Goal: Transaction & Acquisition: Purchase product/service

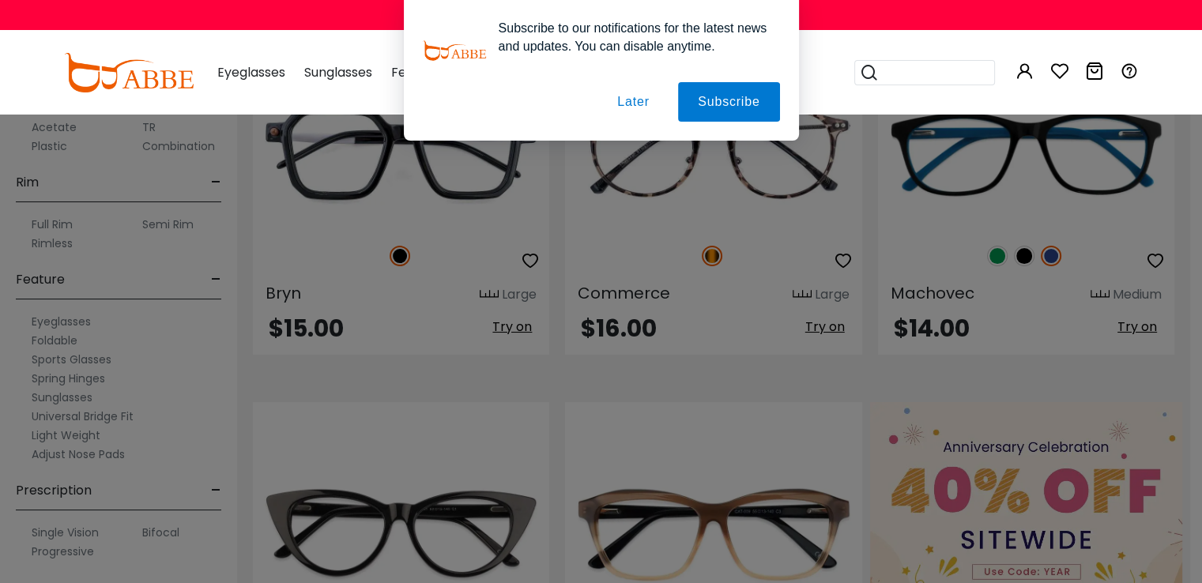
scroll to position [316, 0]
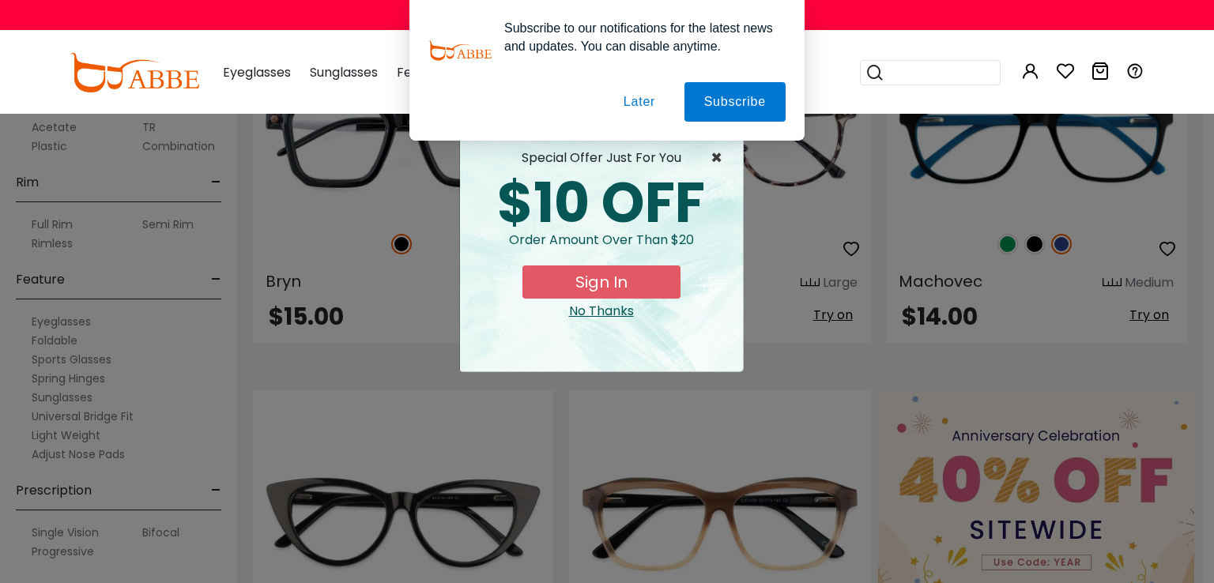
click at [727, 160] on span "×" at bounding box center [721, 158] width 20 height 19
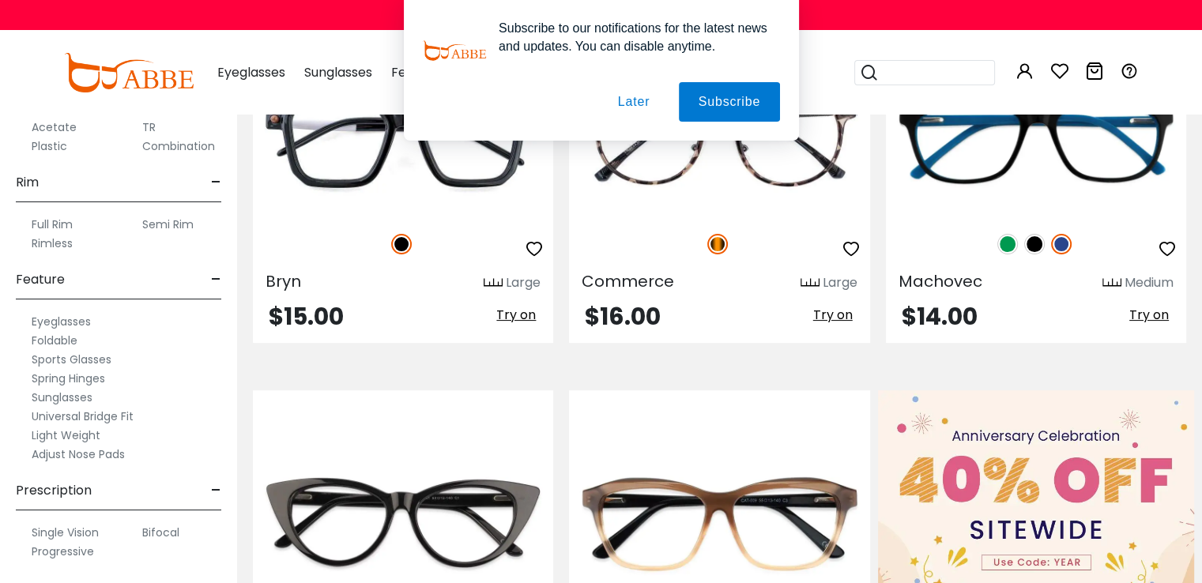
click at [640, 92] on button "Later" at bounding box center [633, 102] width 71 height 40
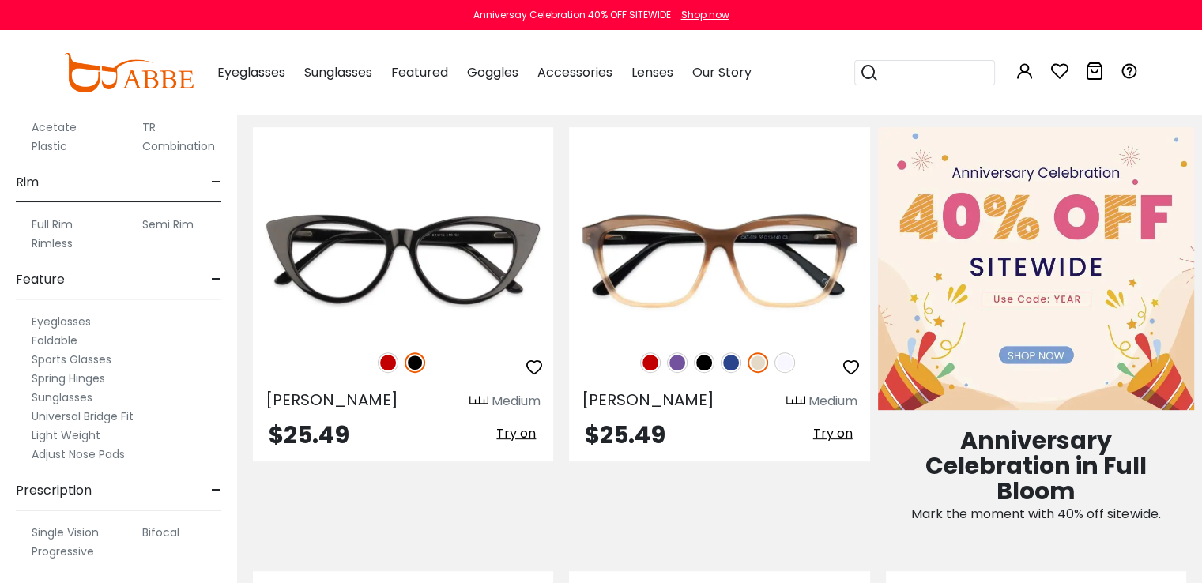
scroll to position [632, 0]
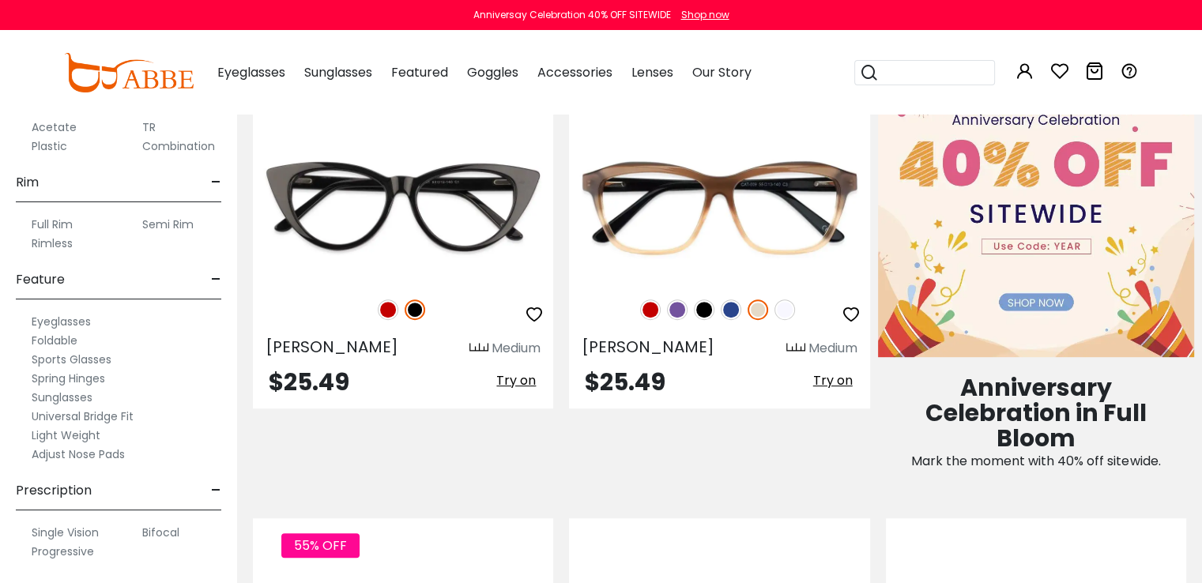
click at [77, 531] on label "Single Vision" at bounding box center [65, 532] width 67 height 19
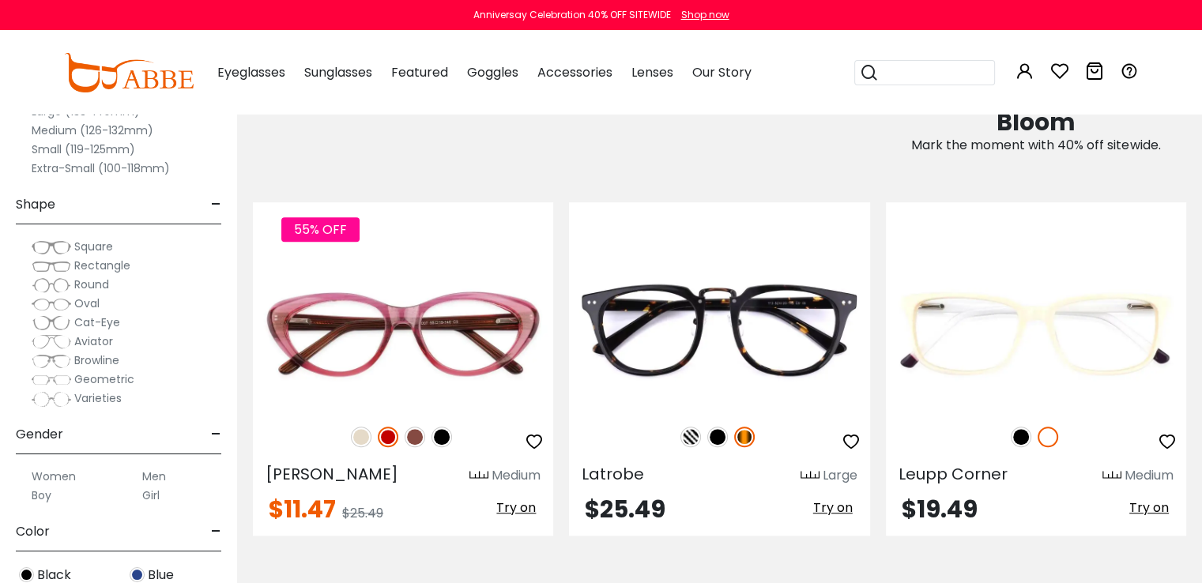
scroll to position [316, 0]
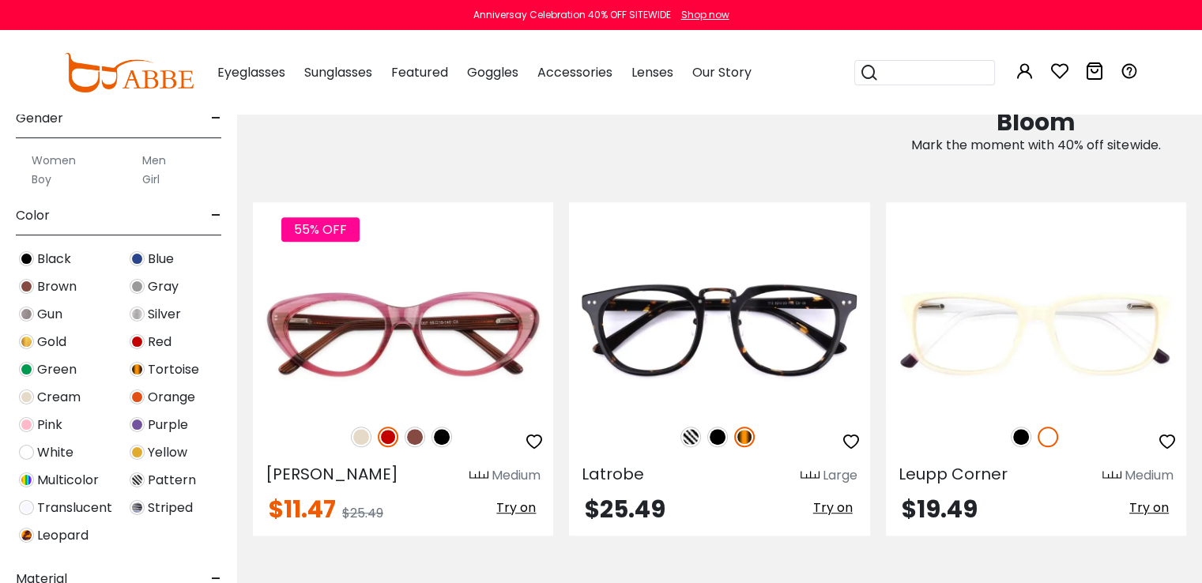
click at [152, 159] on label "Men" at bounding box center [154, 160] width 24 height 19
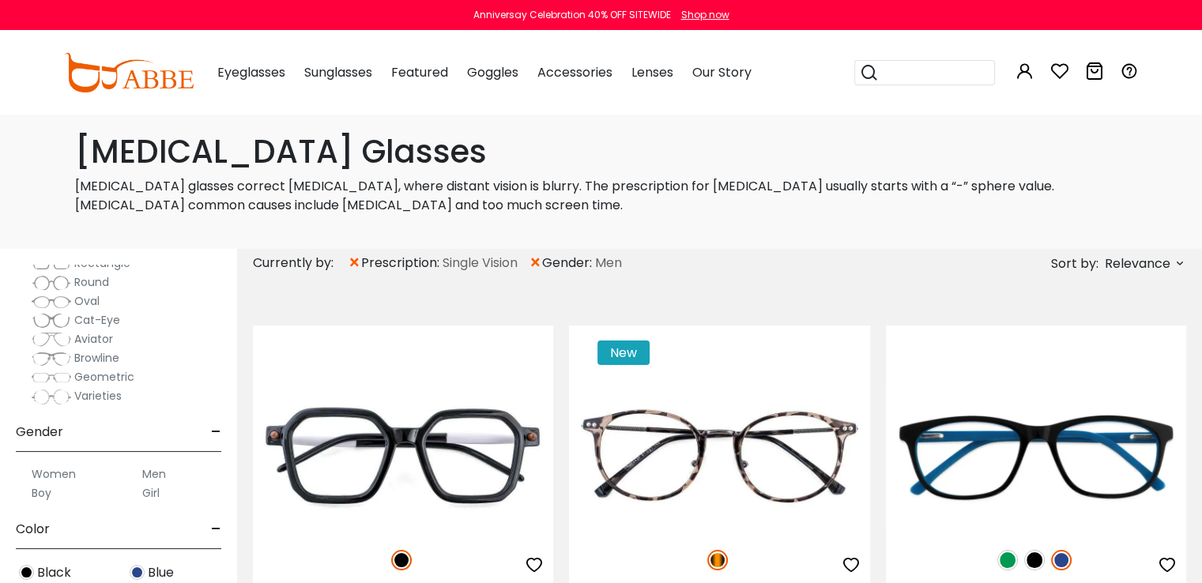
scroll to position [237, 0]
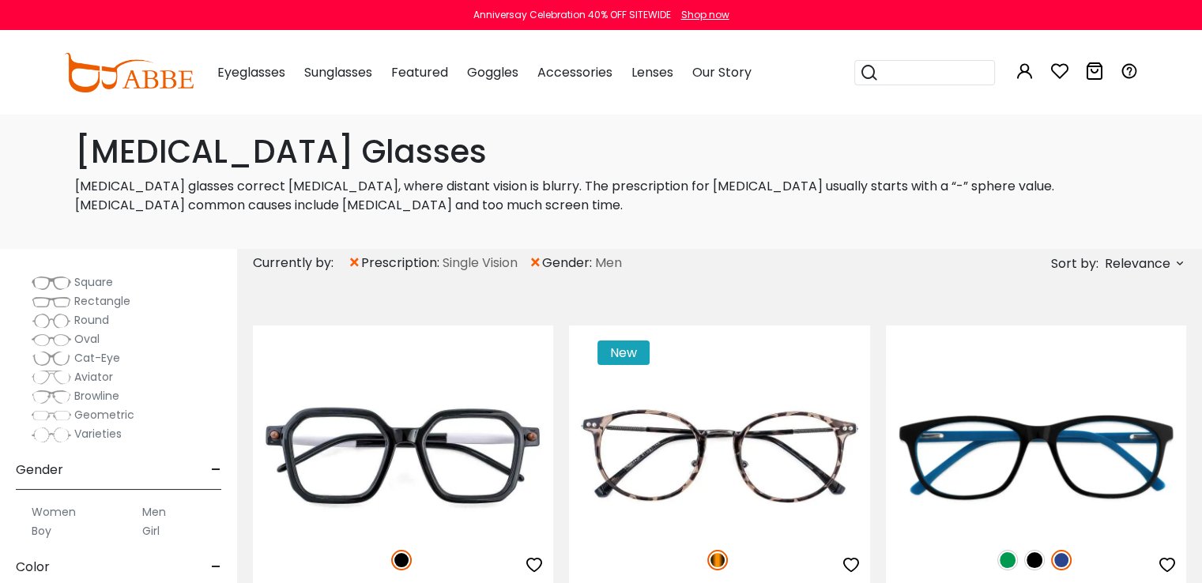
click at [92, 281] on span "Square" at bounding box center [93, 282] width 39 height 16
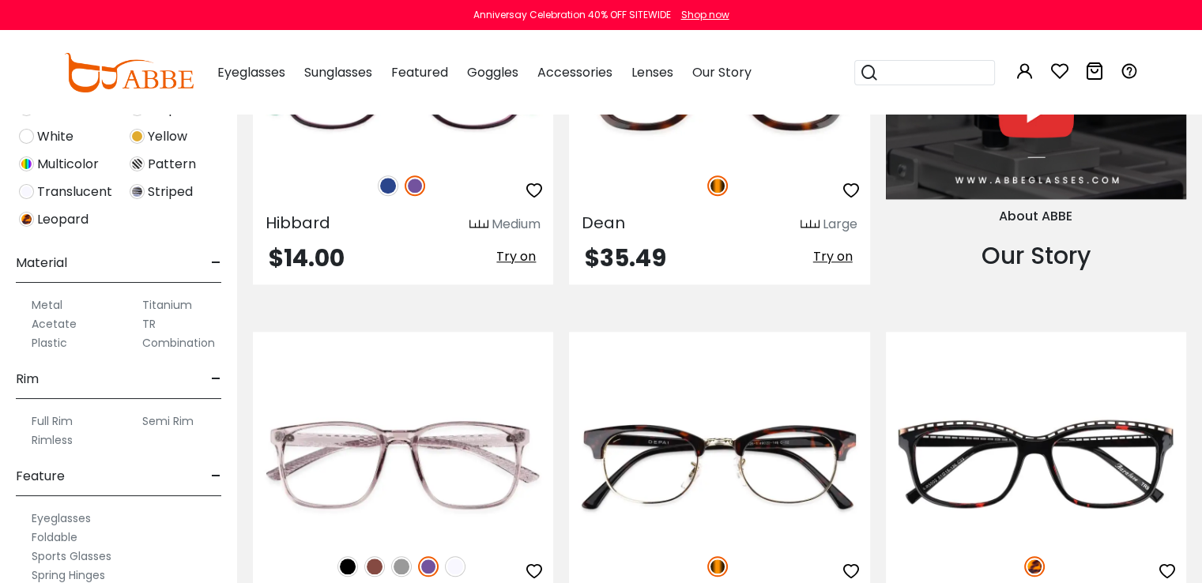
scroll to position [553, 0]
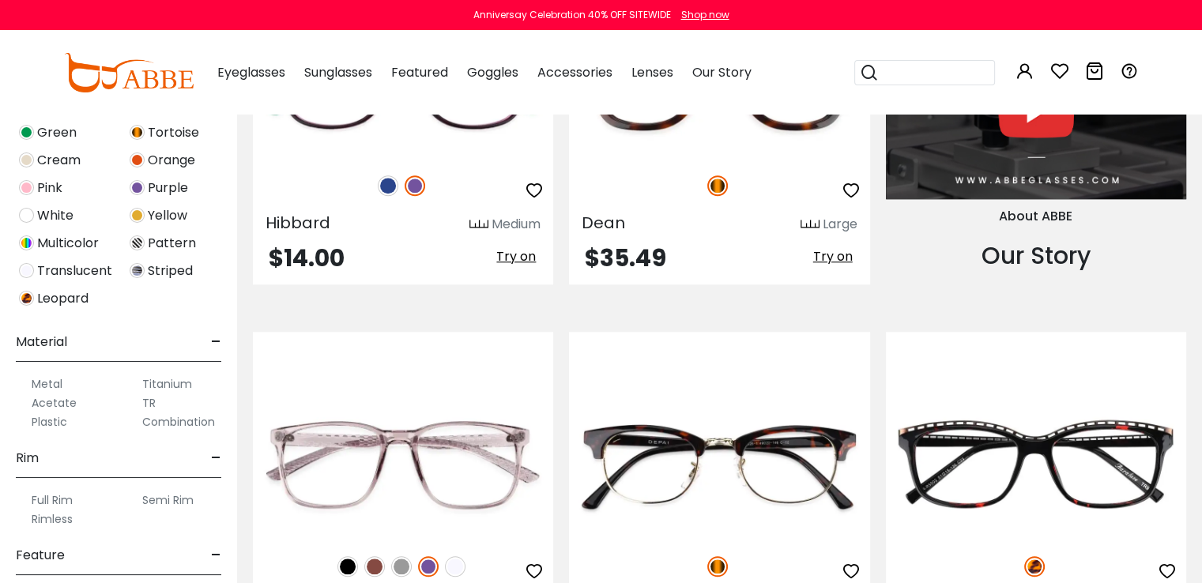
click at [51, 497] on label "Full Rim" at bounding box center [52, 500] width 41 height 19
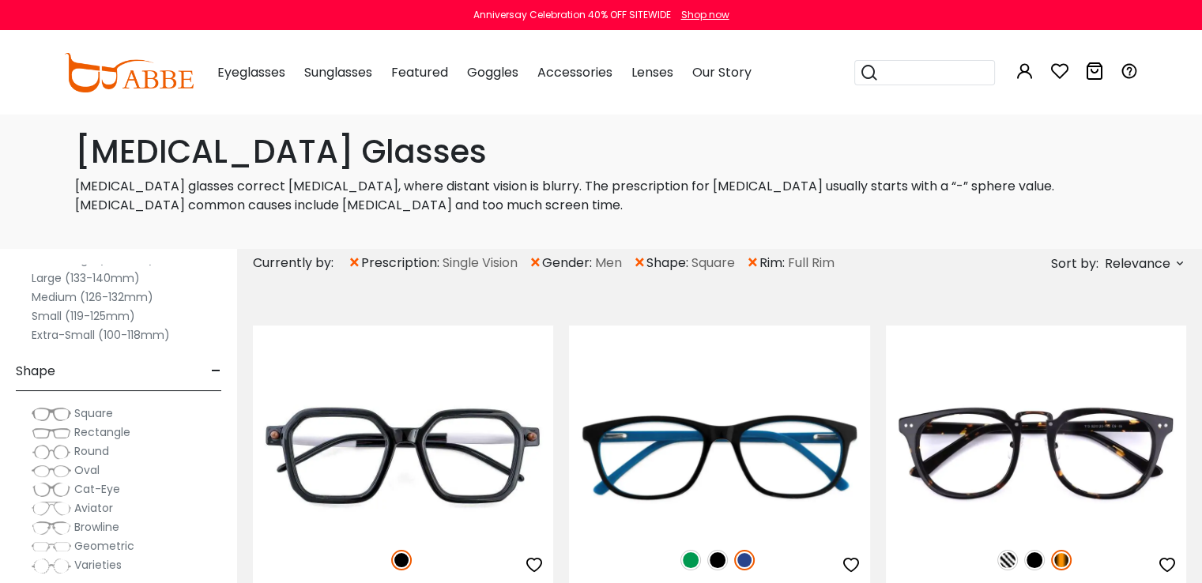
scroll to position [79, 0]
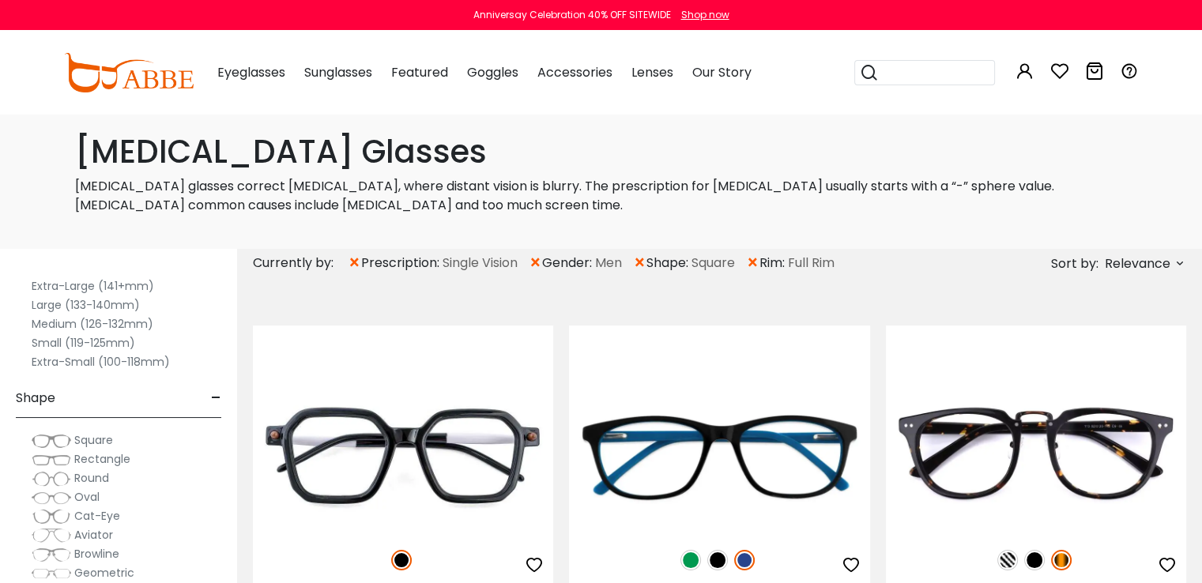
click at [79, 302] on label "Large (133-140mm)" at bounding box center [86, 305] width 108 height 19
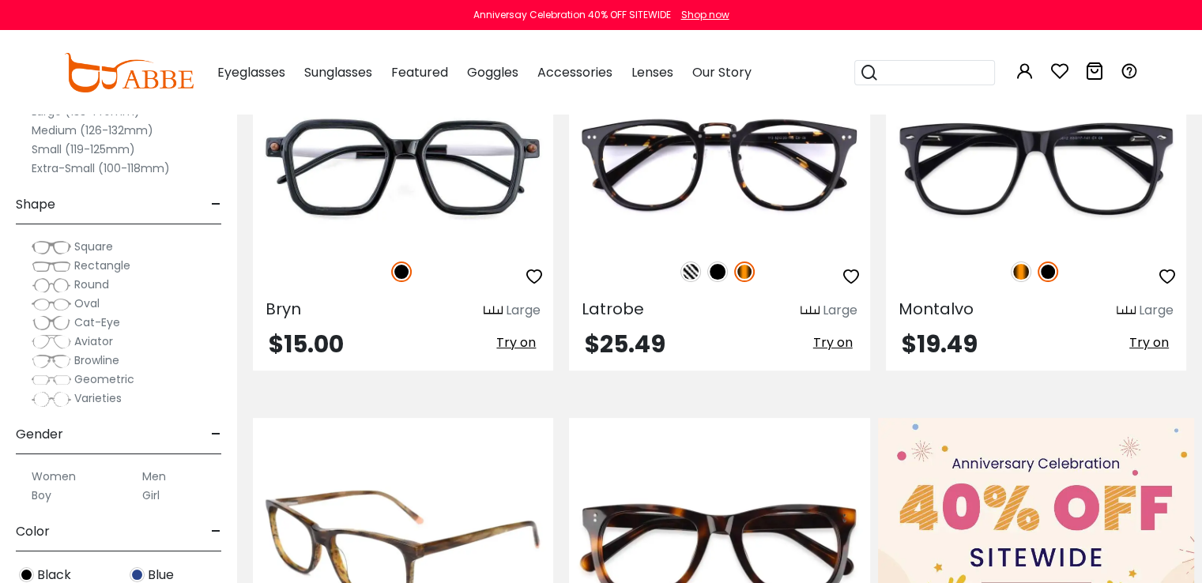
scroll to position [237, 0]
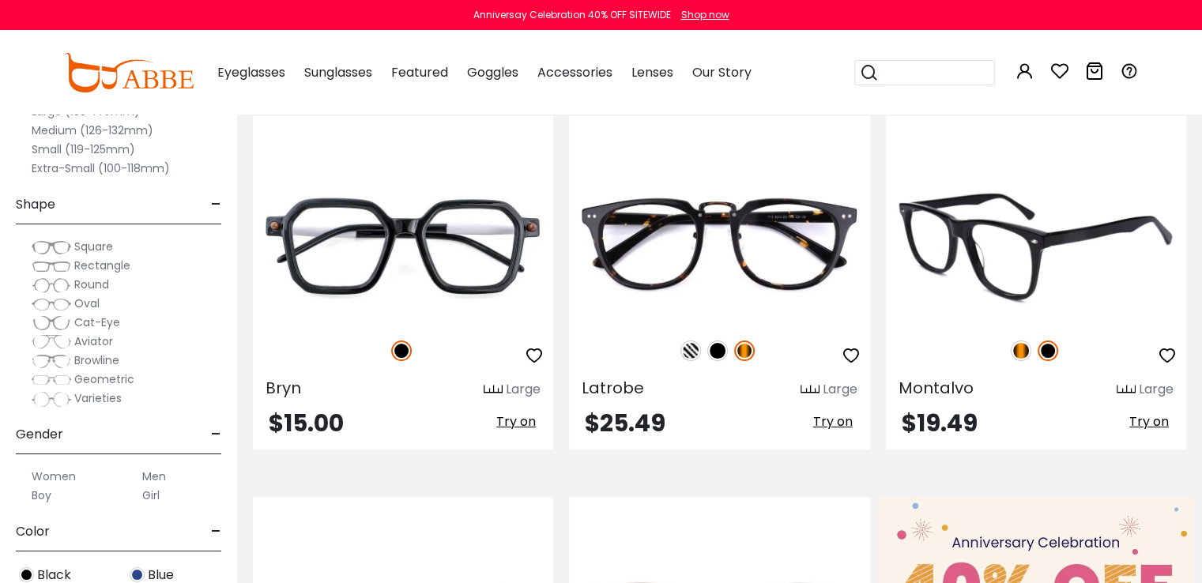
click at [1072, 255] on img at bounding box center [1036, 248] width 300 height 150
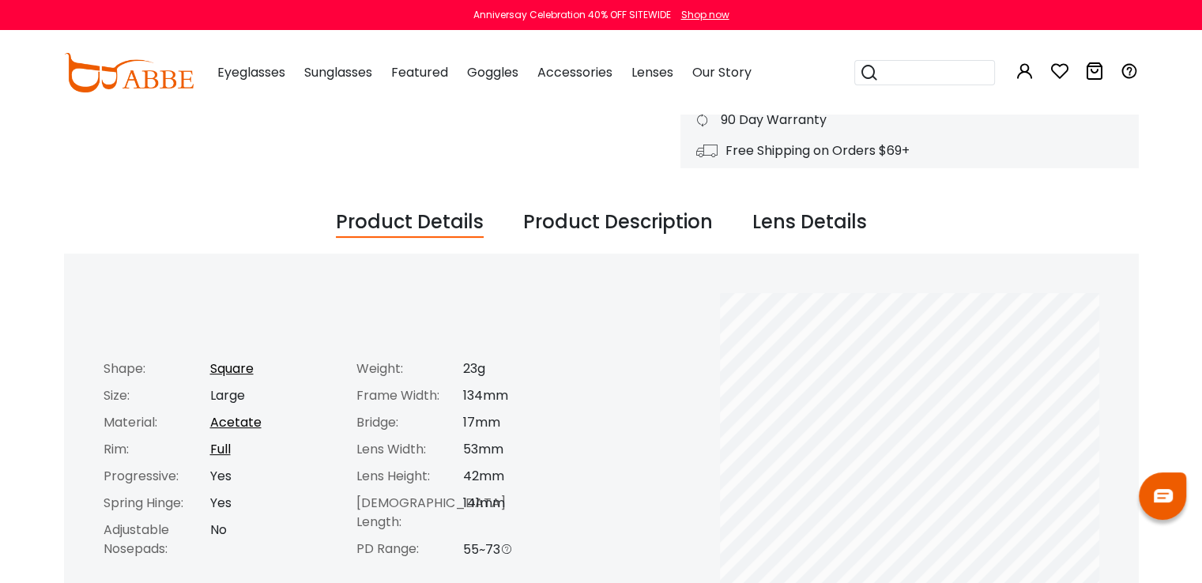
scroll to position [474, 0]
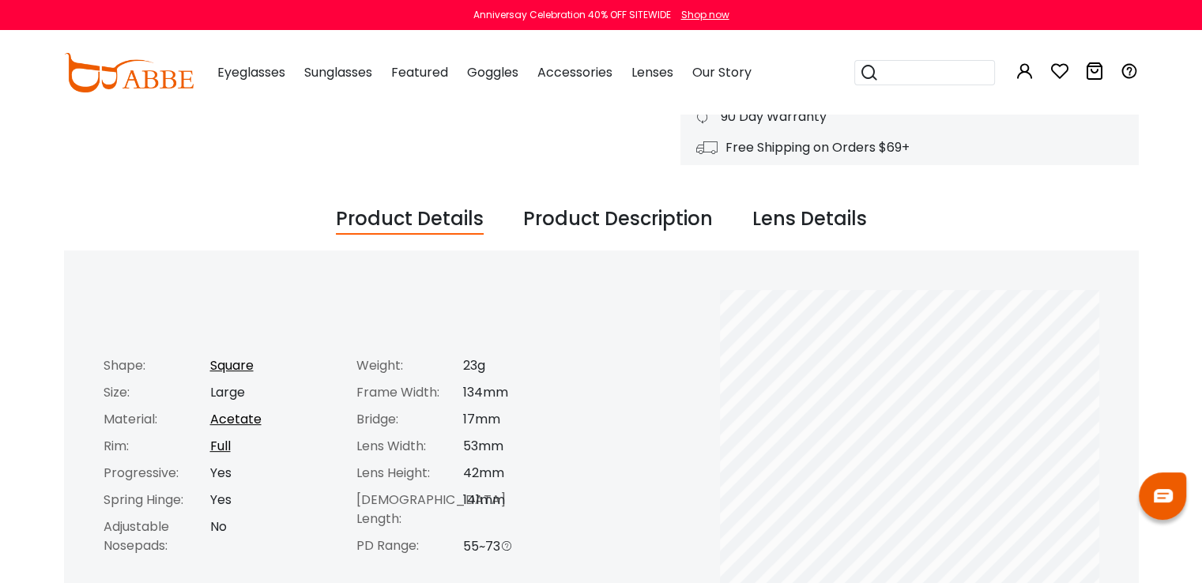
click at [802, 216] on div "Lens Details" at bounding box center [810, 220] width 115 height 30
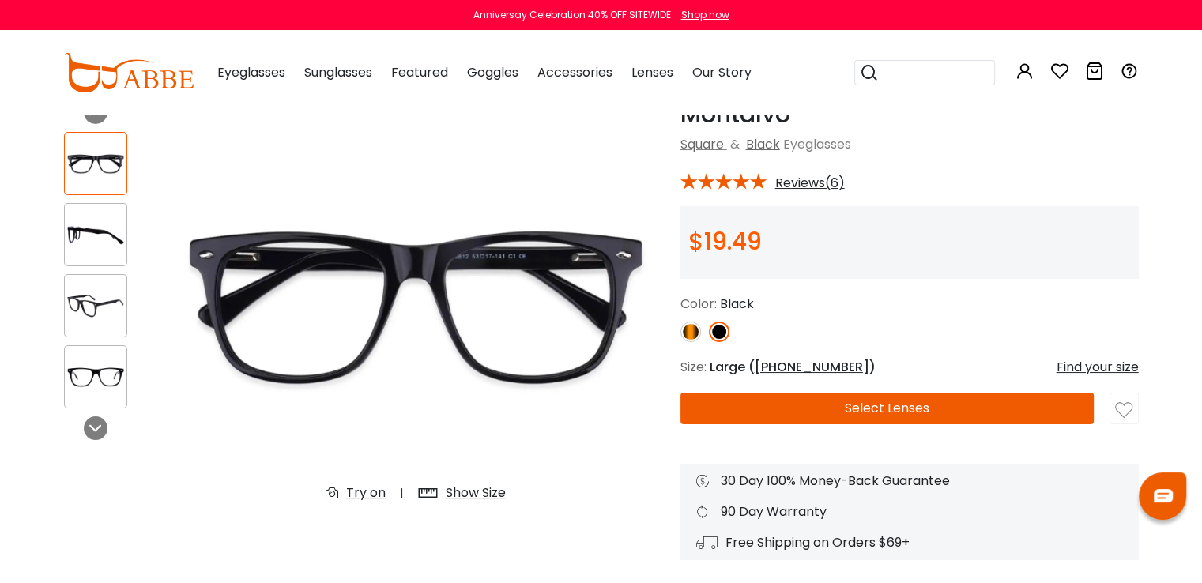
scroll to position [79, 0]
click at [810, 409] on button "Select Lenses" at bounding box center [888, 409] width 414 height 32
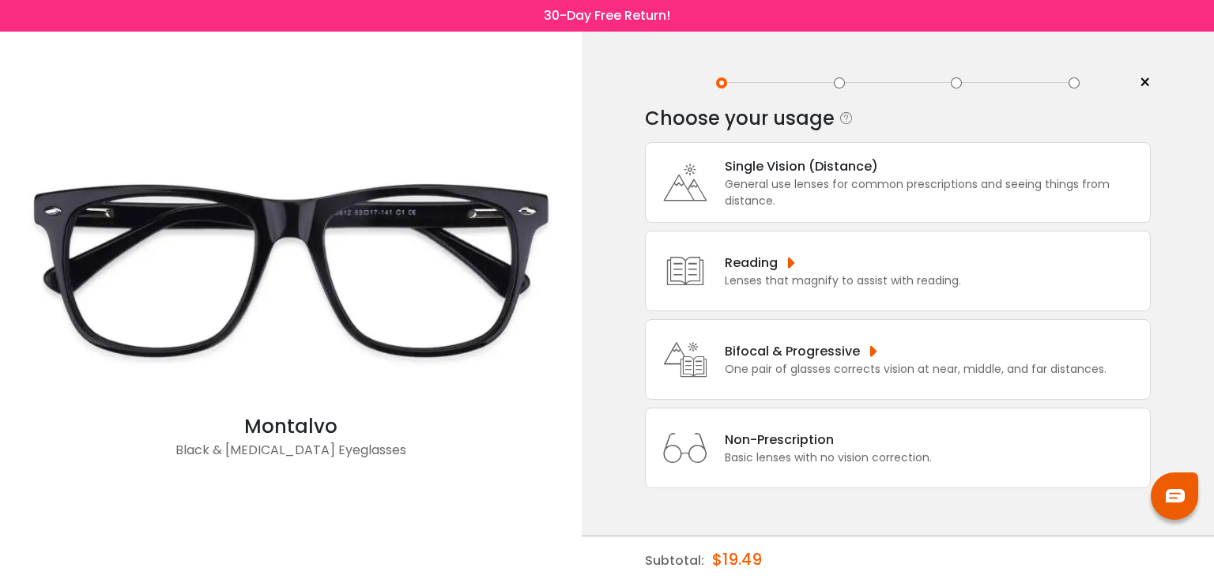
click at [817, 176] on div "General use lenses for common prescriptions and seeing things from distance." at bounding box center [933, 192] width 417 height 33
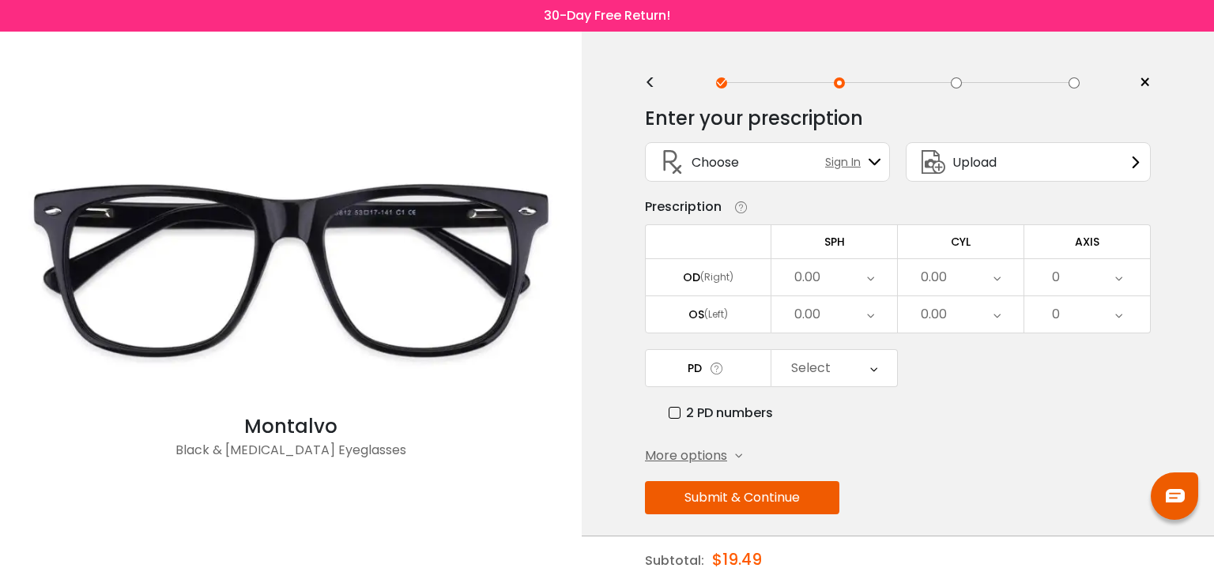
click at [975, 545] on div "Subtotal: $19.49" at bounding box center [898, 560] width 506 height 47
click at [878, 280] on div "0.00" at bounding box center [835, 277] width 126 height 36
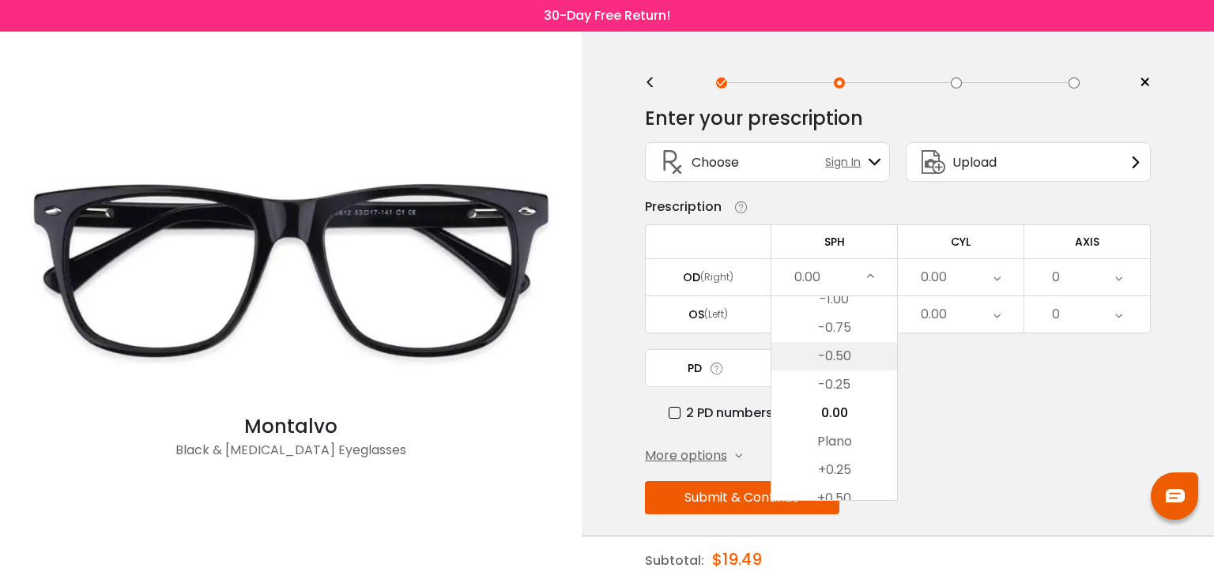
click at [840, 356] on li "-0.50" at bounding box center [835, 356] width 126 height 28
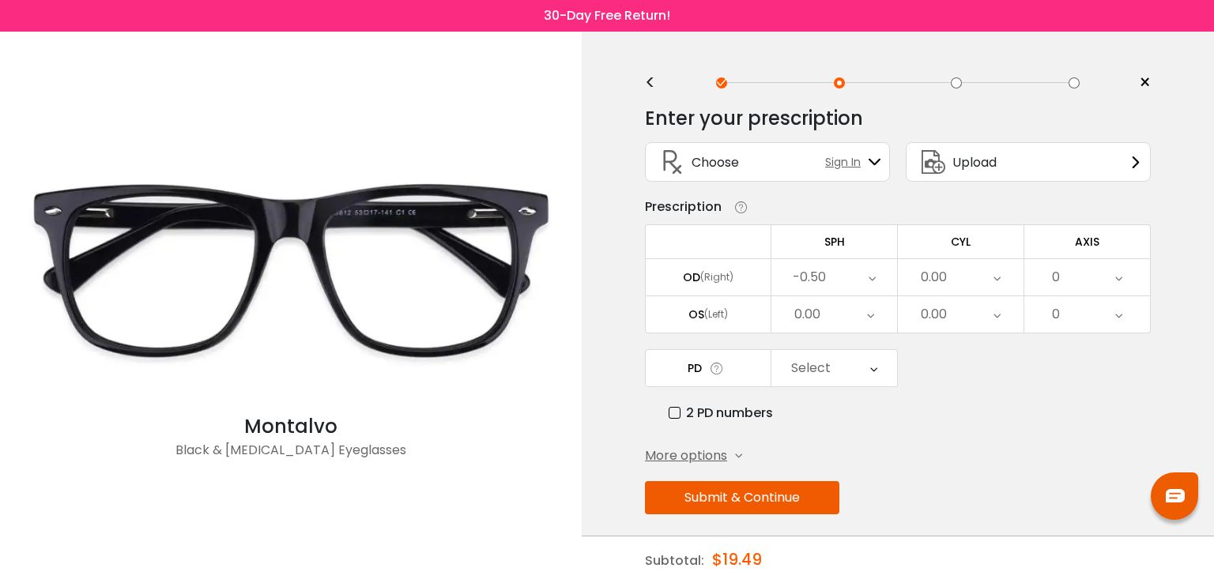
click at [976, 274] on div "0.00" at bounding box center [961, 277] width 126 height 36
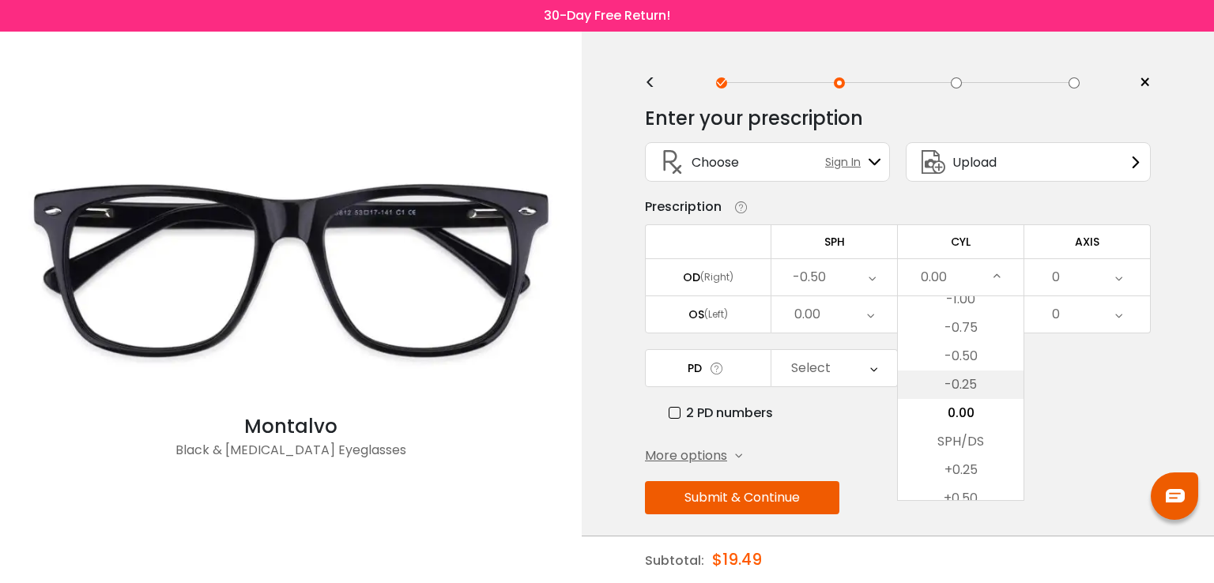
click at [972, 383] on li "-0.25" at bounding box center [961, 385] width 126 height 28
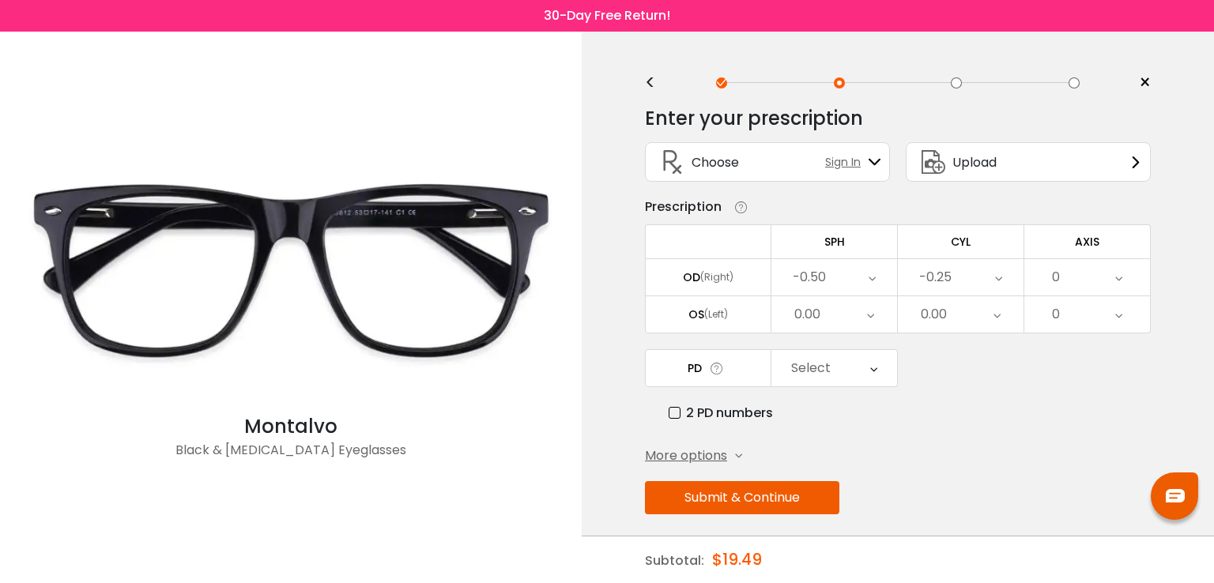
click at [1113, 274] on div "0" at bounding box center [1088, 277] width 126 height 36
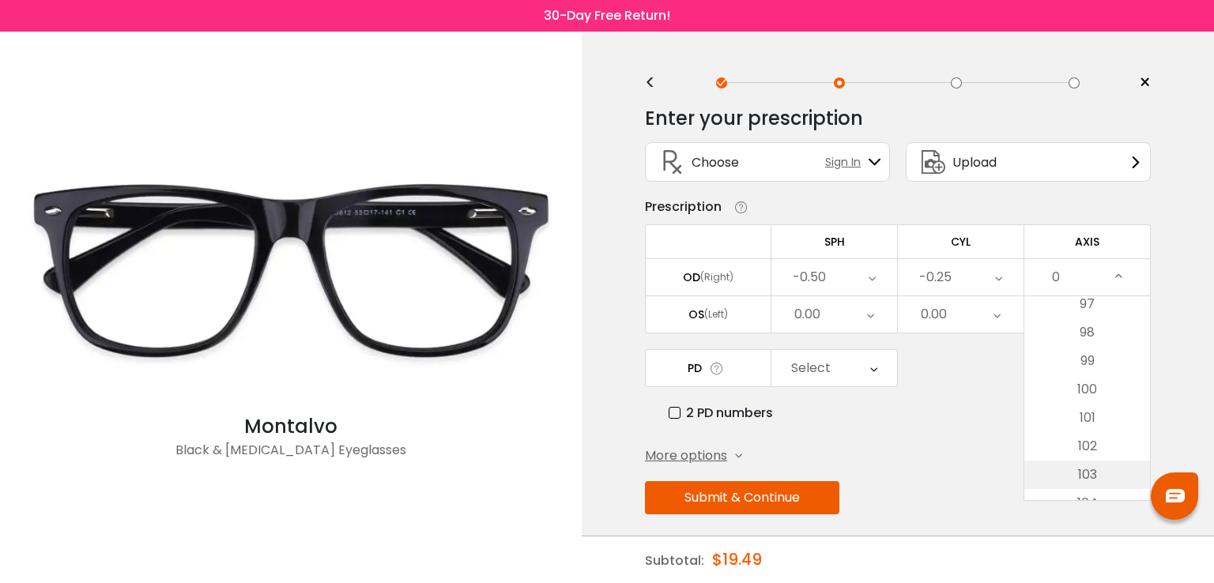
scroll to position [2688, 0]
click at [1085, 324] on li "95" at bounding box center [1088, 326] width 126 height 28
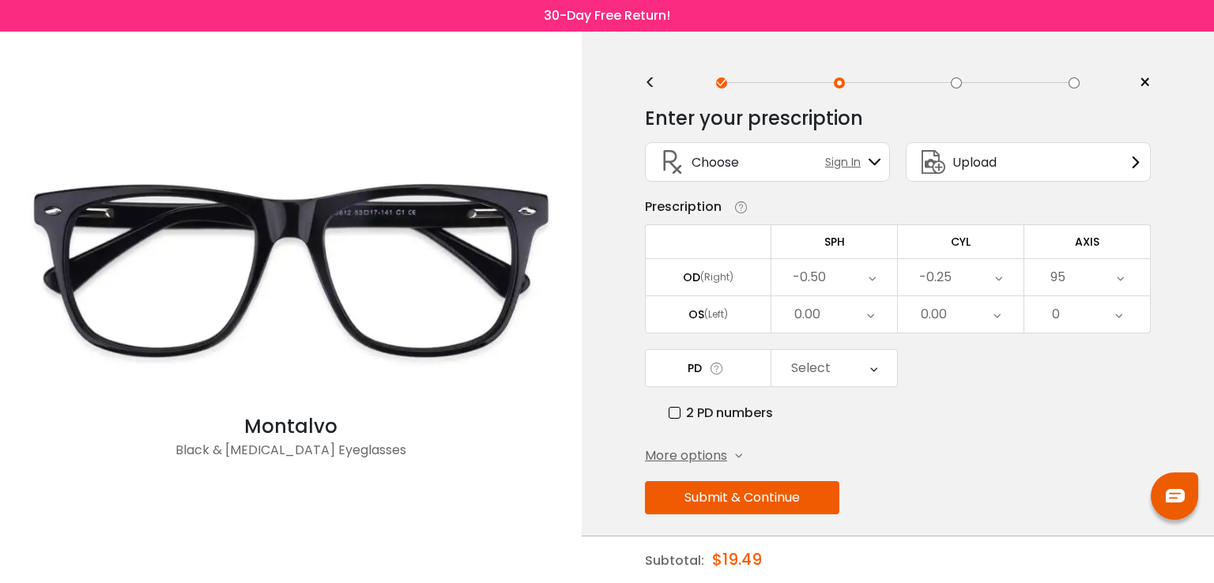
click at [1085, 324] on div "0" at bounding box center [1088, 314] width 126 height 36
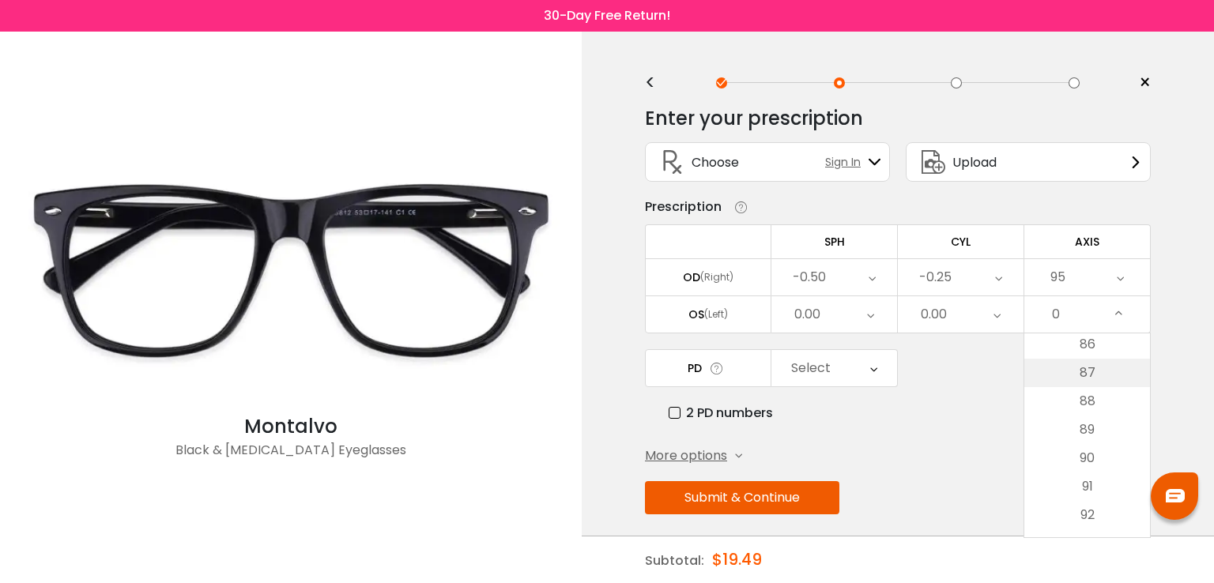
scroll to position [2372, 0]
click at [1094, 397] on li "85" at bounding box center [1088, 395] width 126 height 28
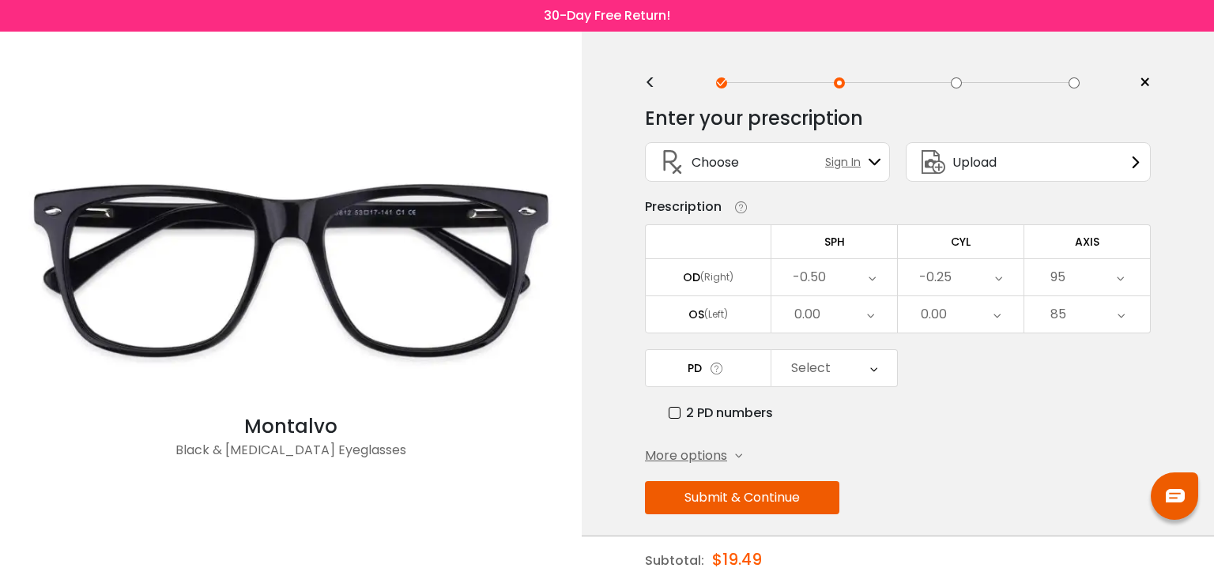
click at [952, 311] on div "0.00" at bounding box center [961, 314] width 126 height 36
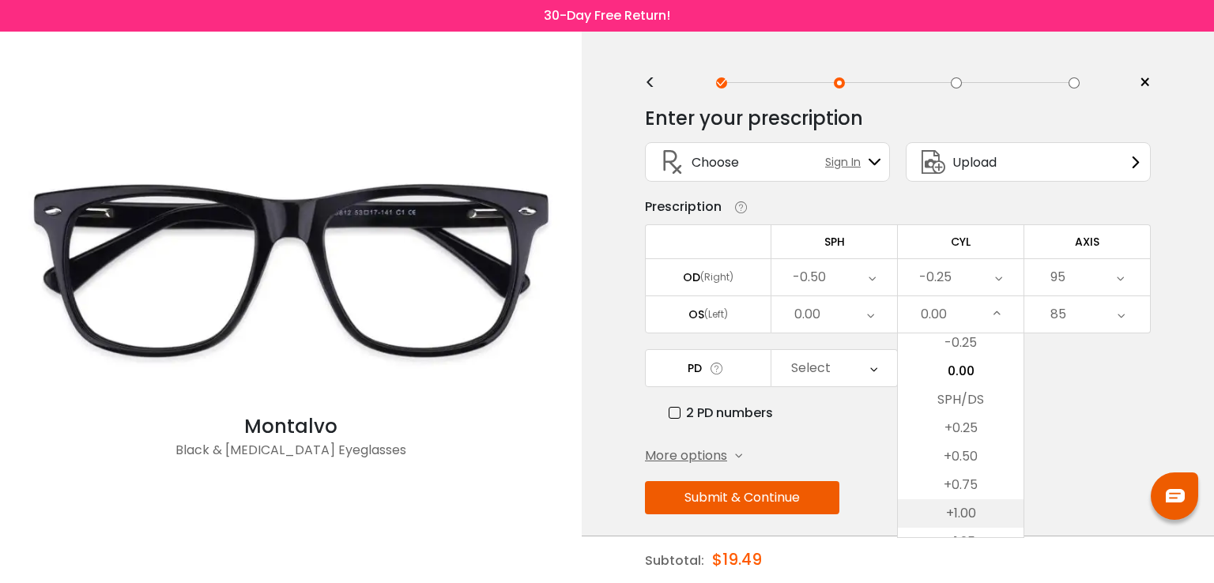
scroll to position [580, 0]
click at [970, 416] on li "-0.25" at bounding box center [961, 422] width 126 height 28
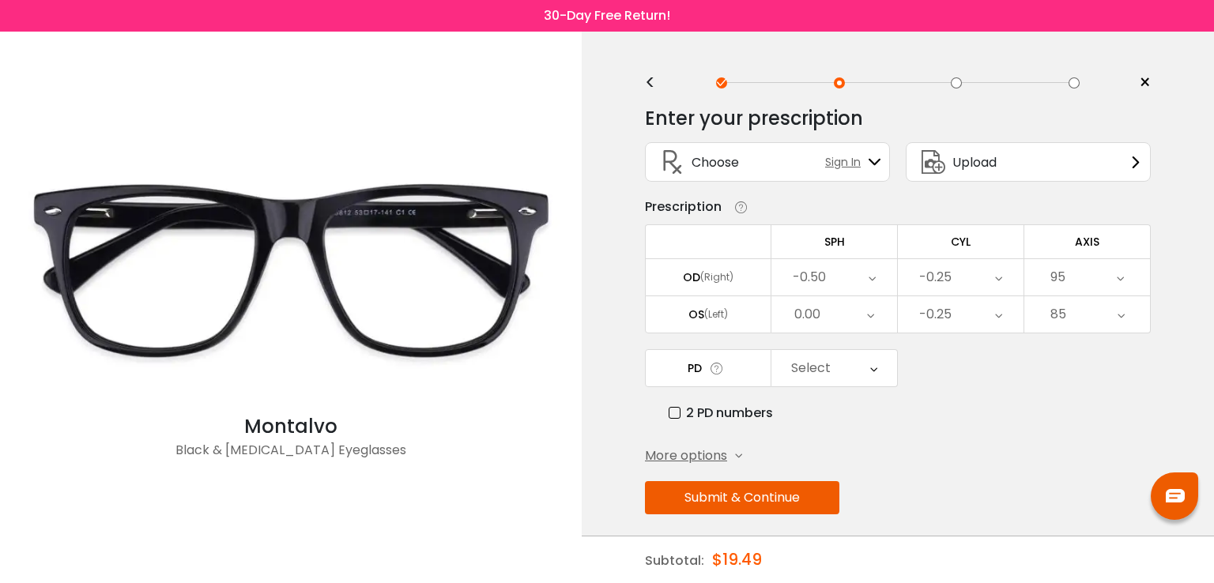
click at [862, 309] on div "0.00" at bounding box center [835, 314] width 126 height 36
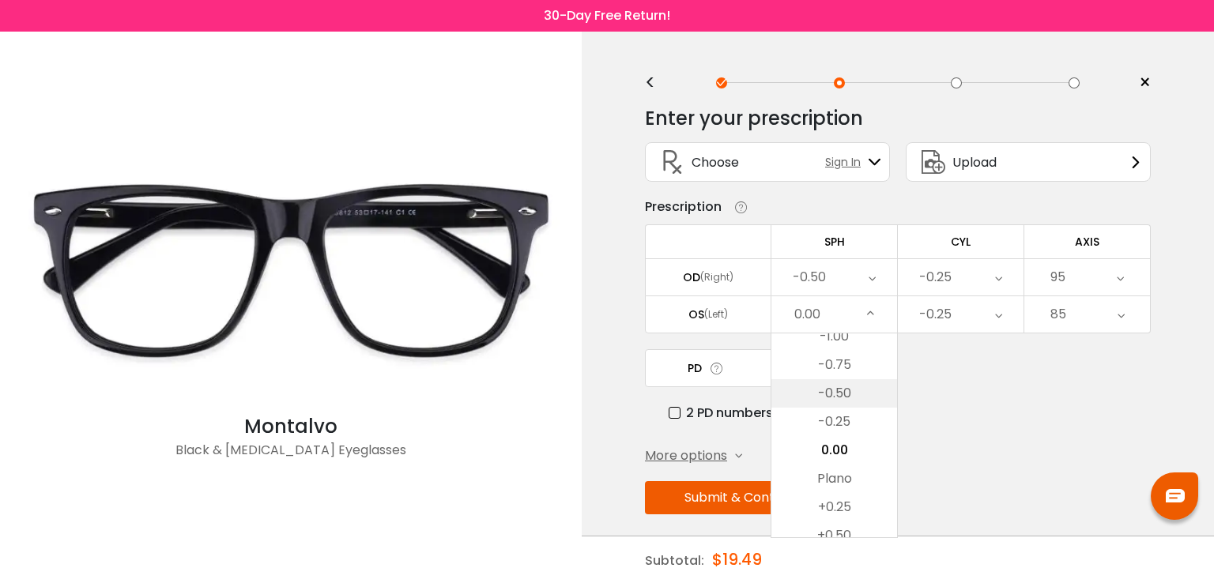
click at [840, 395] on li "-0.50" at bounding box center [835, 393] width 126 height 28
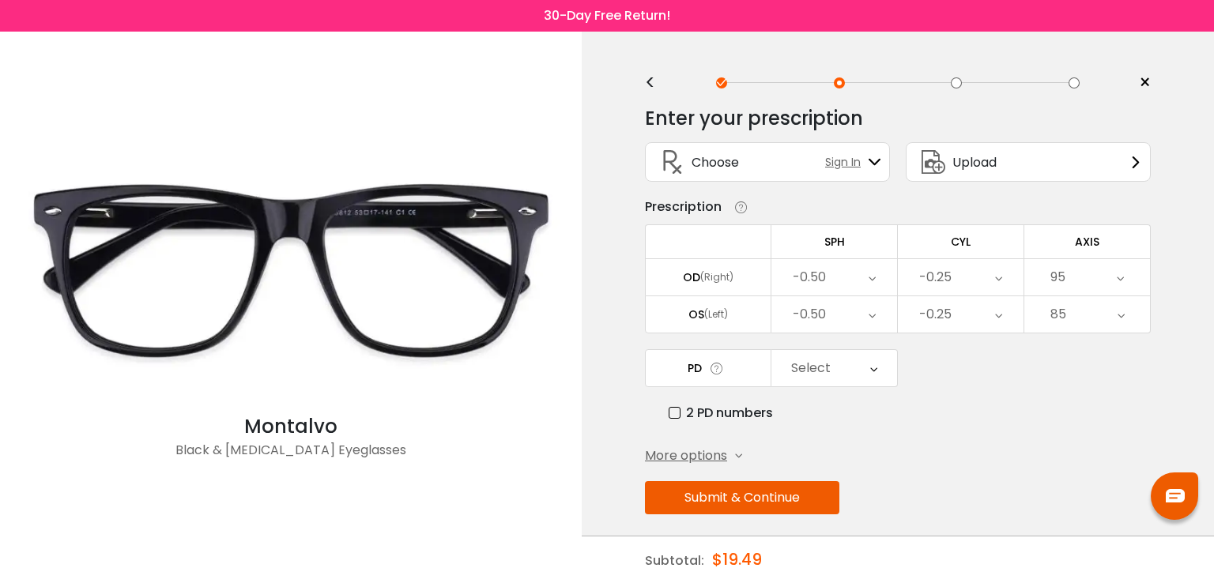
click at [866, 367] on div "Select" at bounding box center [835, 368] width 126 height 36
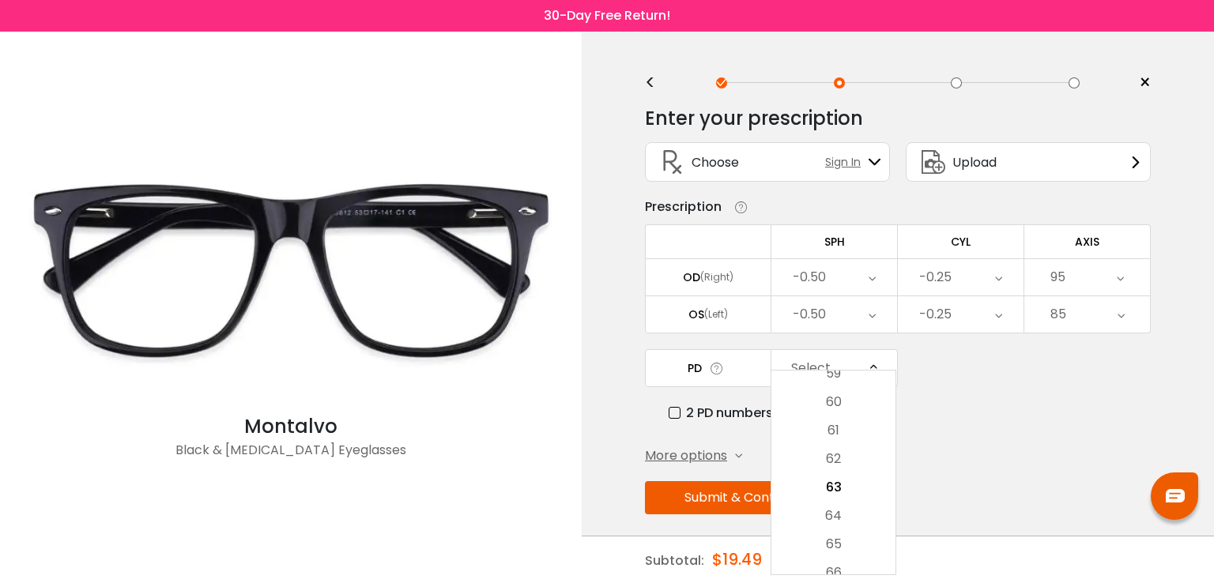
click at [985, 387] on div "PD Select Cancel PD Save 46 47 48 49 50 51 52 53 54 55 56 57 58 59 60 61 62 63 …" at bounding box center [898, 386] width 506 height 74
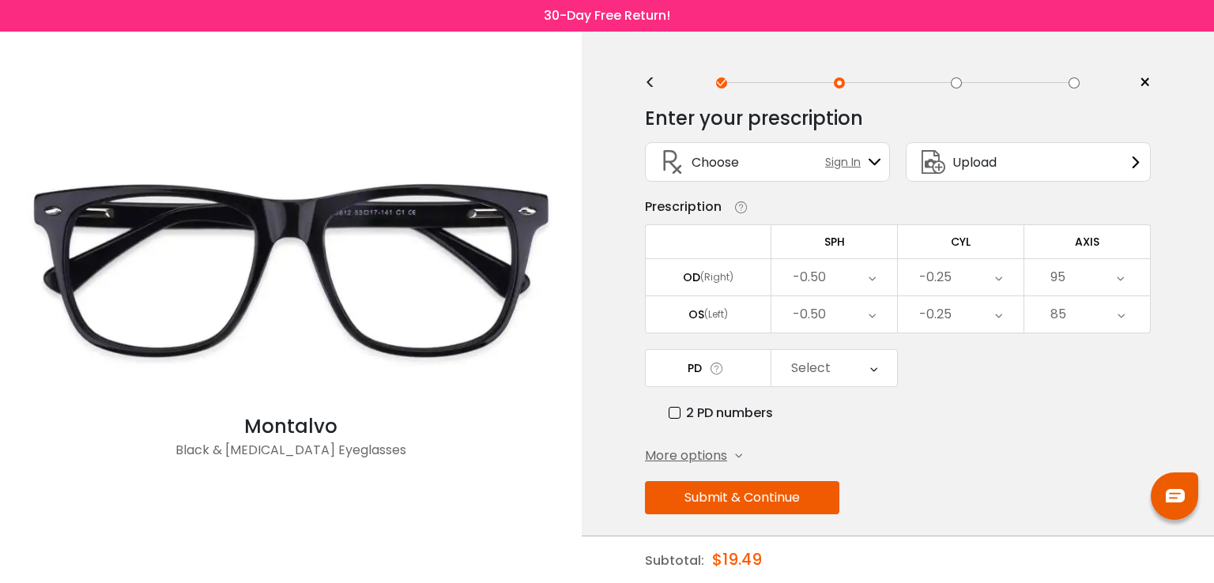
click at [980, 422] on div "Enter your prescription SPH (Sphere) Lens strength needed to correct your visio…" at bounding box center [898, 344] width 506 height 499
click at [715, 368] on icon at bounding box center [717, 368] width 16 height 17
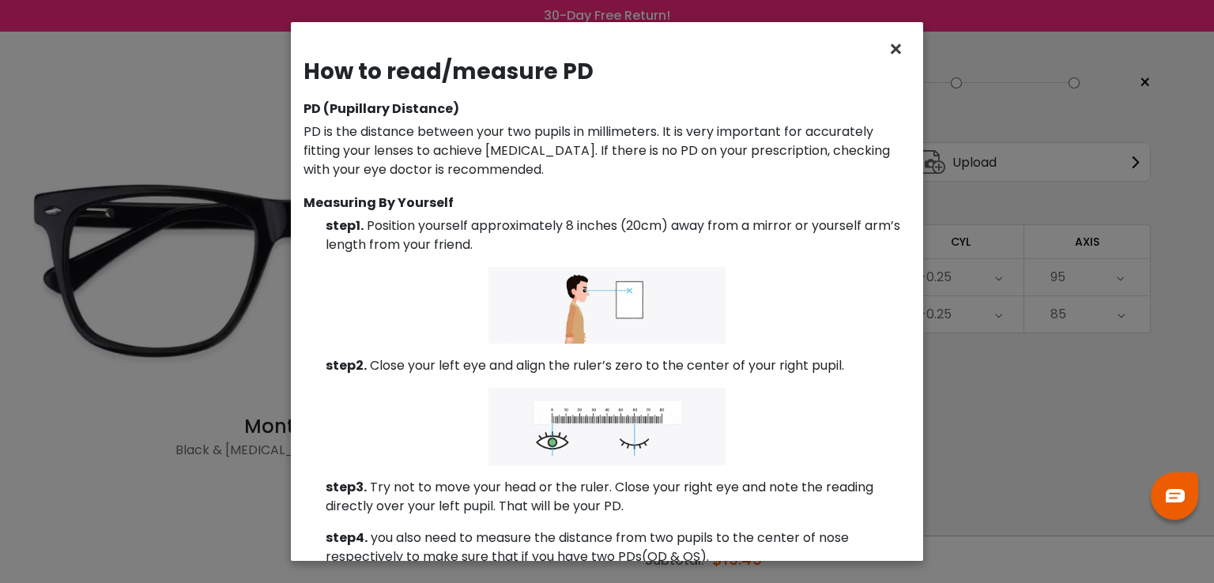
click at [898, 48] on span "×" at bounding box center [899, 49] width 23 height 34
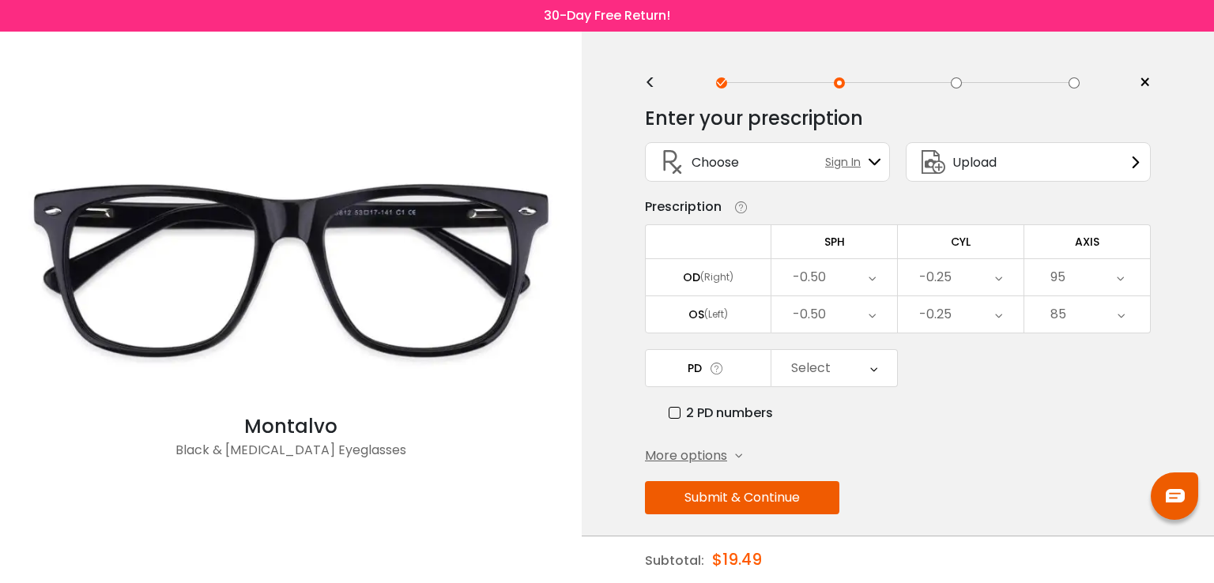
click at [863, 367] on div "Select" at bounding box center [835, 368] width 126 height 36
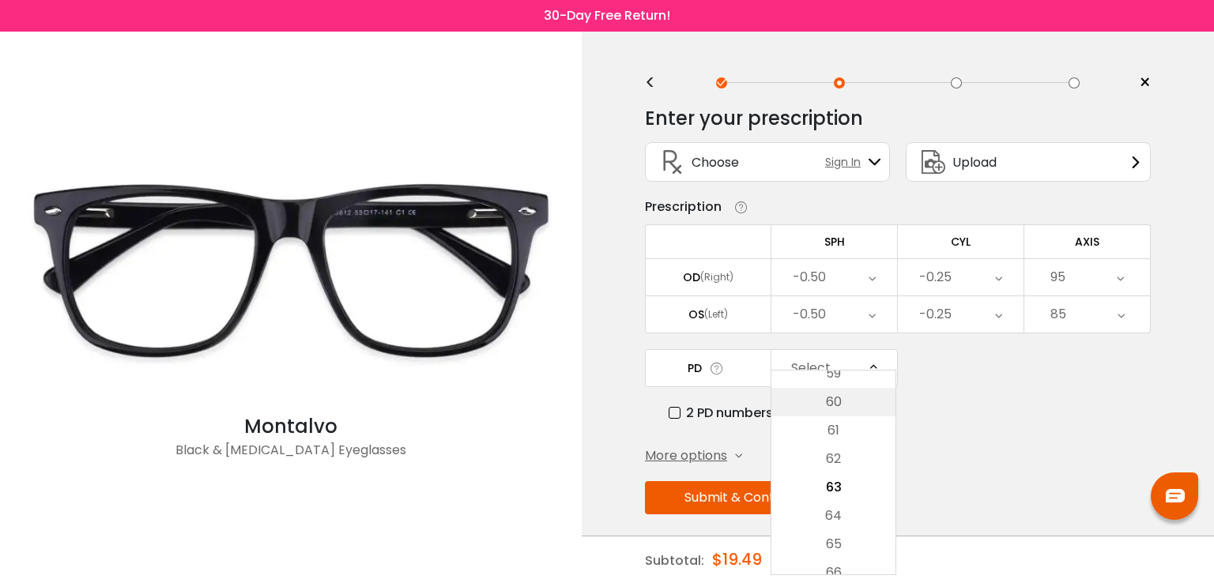
click at [847, 398] on li "60" at bounding box center [834, 402] width 124 height 28
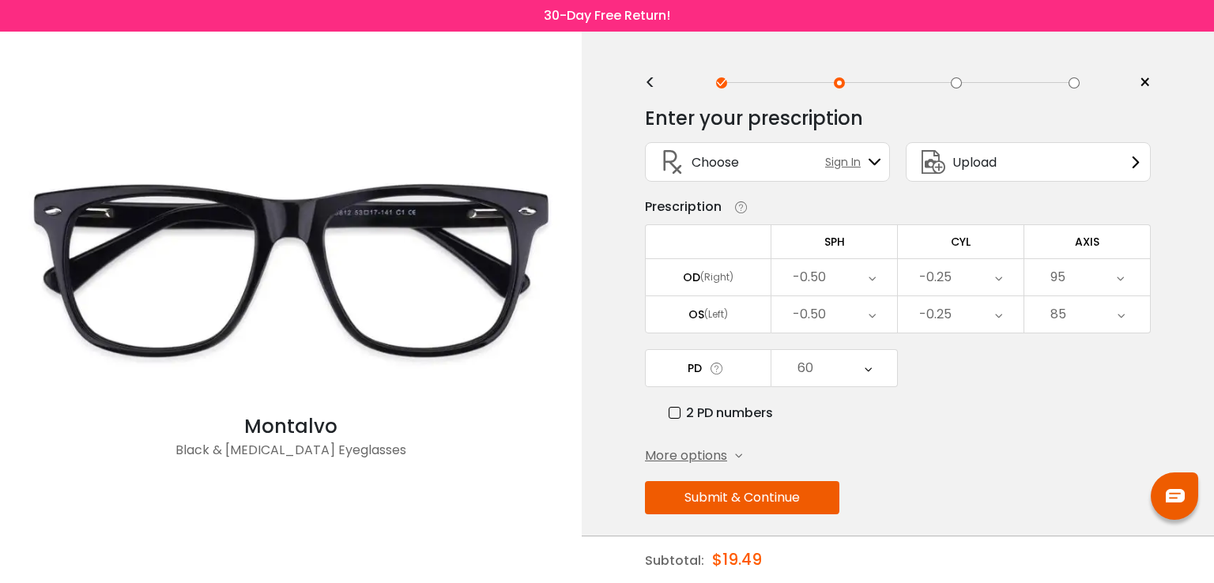
click at [679, 410] on label "2 PD numbers" at bounding box center [721, 413] width 104 height 20
click at [865, 370] on icon at bounding box center [867, 368] width 7 height 36
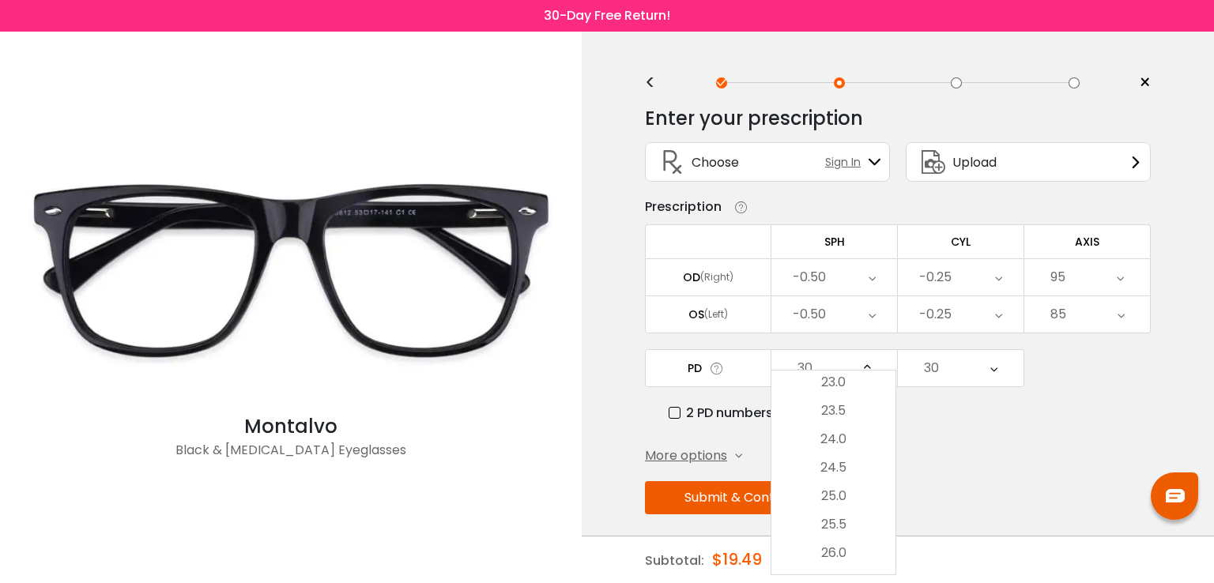
scroll to position [1, 0]
click at [673, 410] on label "2 PD numbers" at bounding box center [721, 413] width 104 height 20
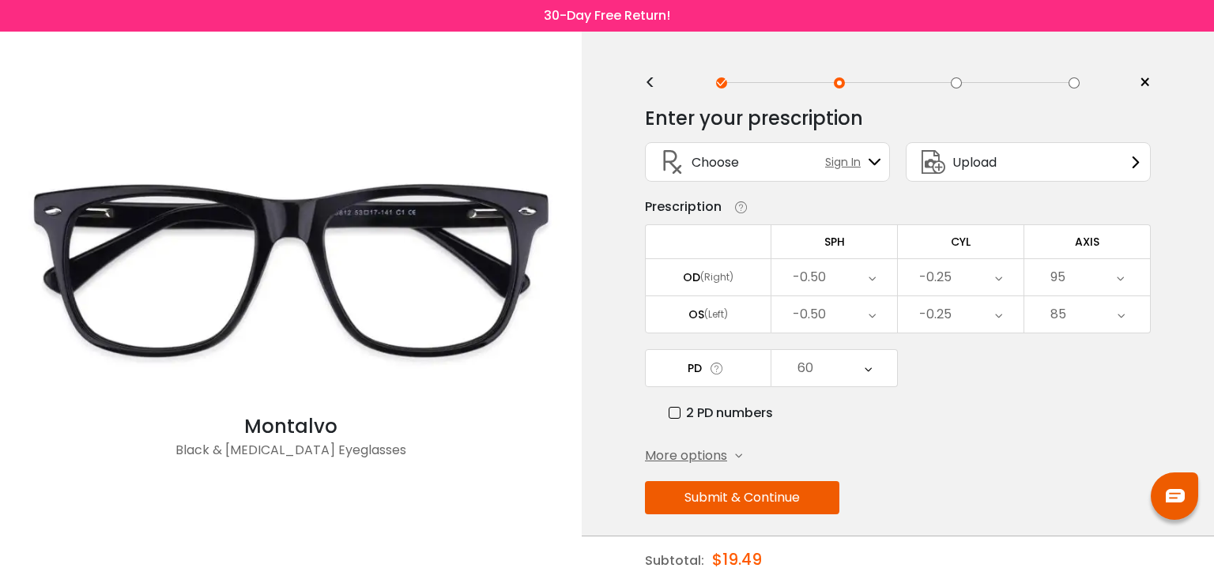
click at [869, 360] on icon at bounding box center [868, 368] width 7 height 36
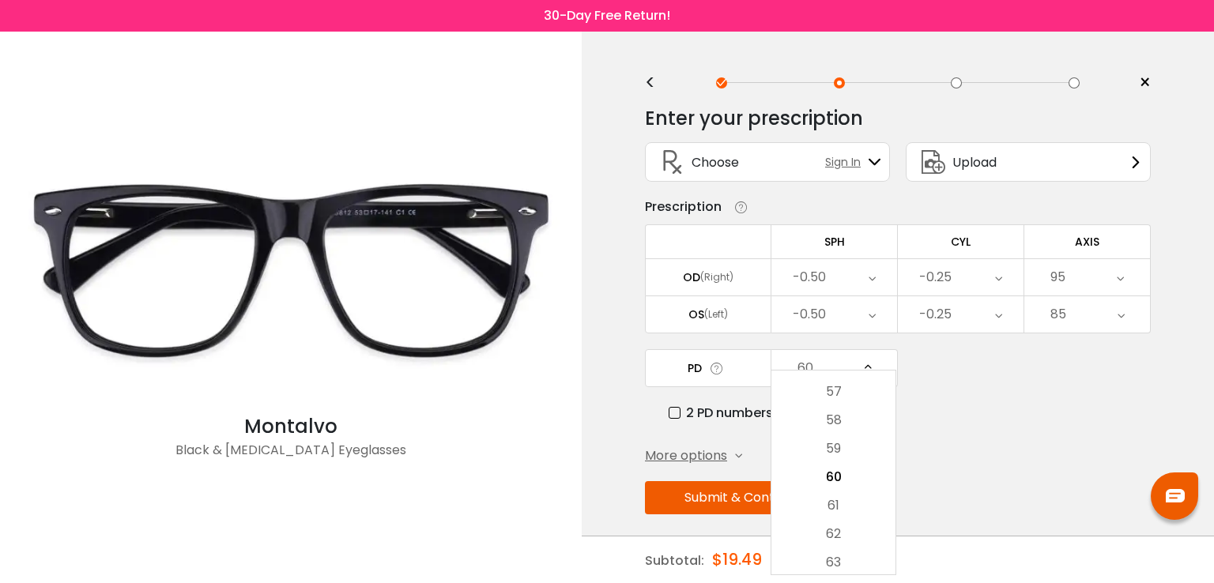
scroll to position [51, 0]
click at [1063, 421] on div "Enter your prescription SPH (Sphere) Lens strength needed to correct your visio…" at bounding box center [898, 344] width 506 height 499
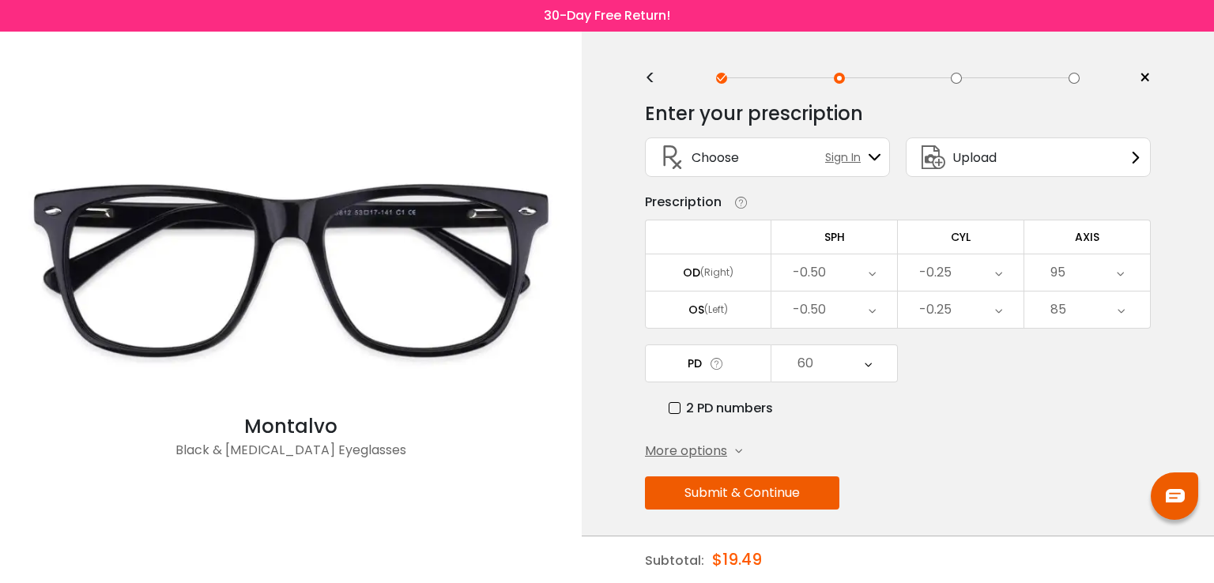
scroll to position [8, 0]
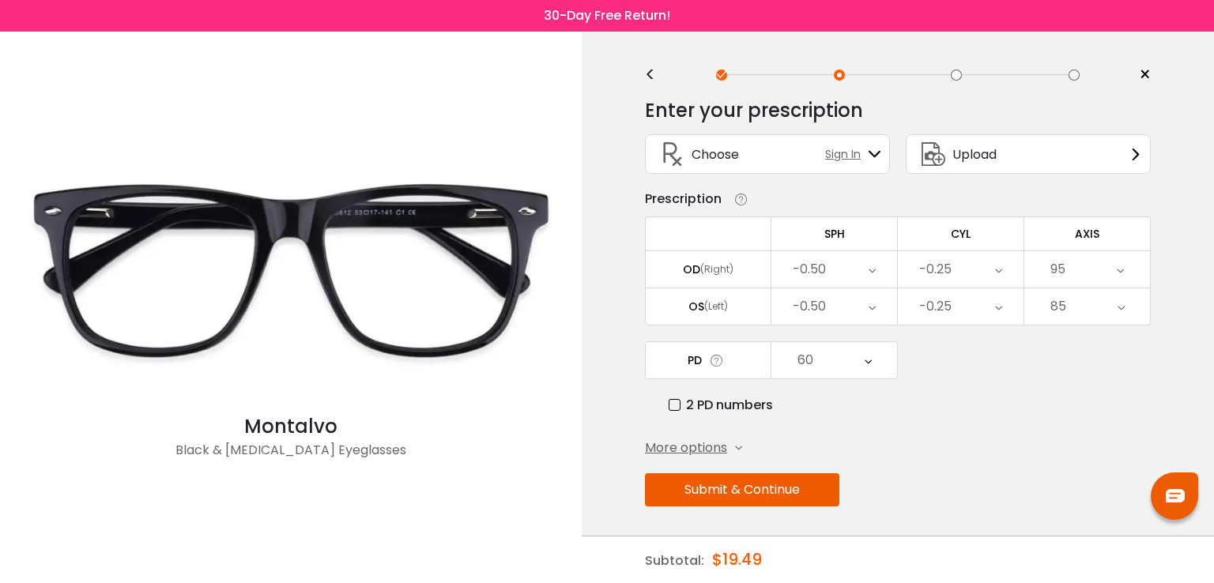
click at [779, 491] on button "Submit & Continue" at bounding box center [742, 490] width 194 height 33
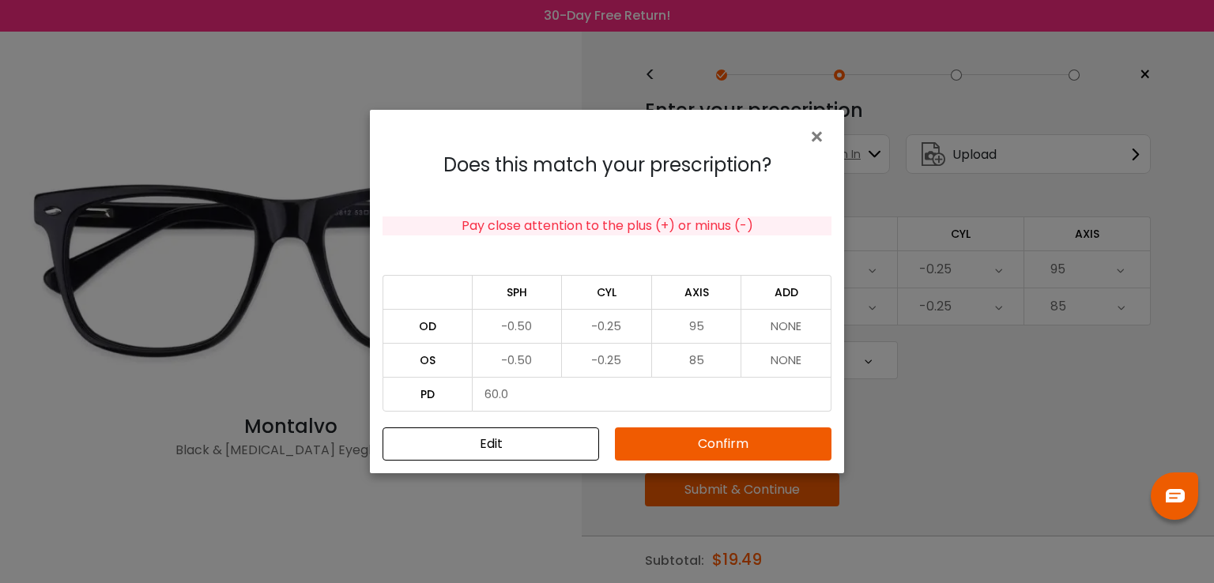
click at [723, 446] on button "Confirm" at bounding box center [723, 444] width 217 height 33
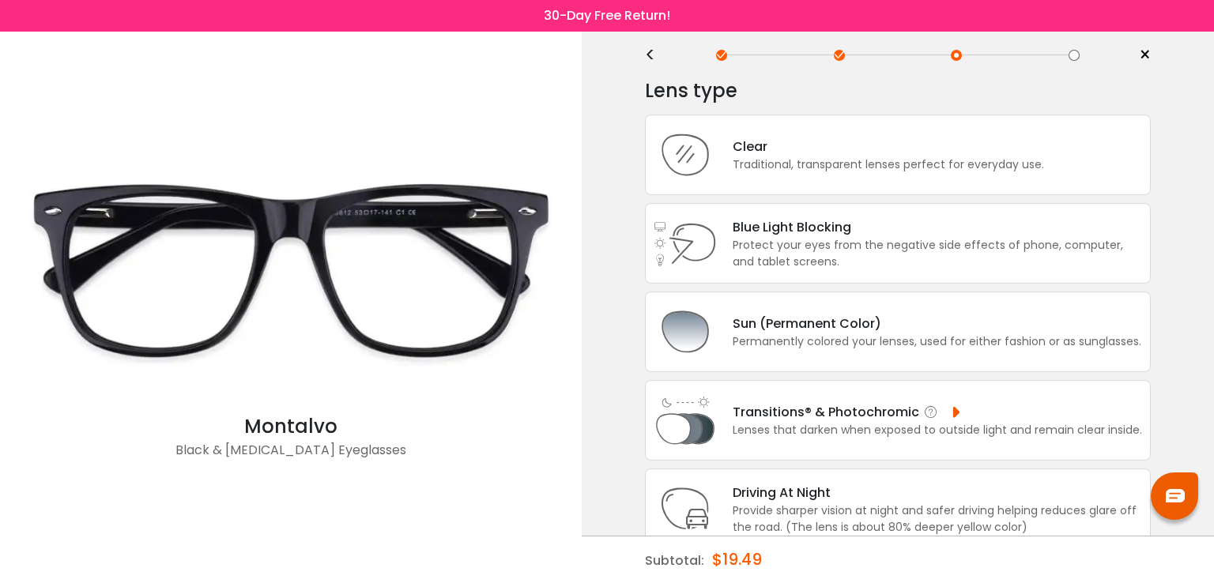
scroll to position [0, 0]
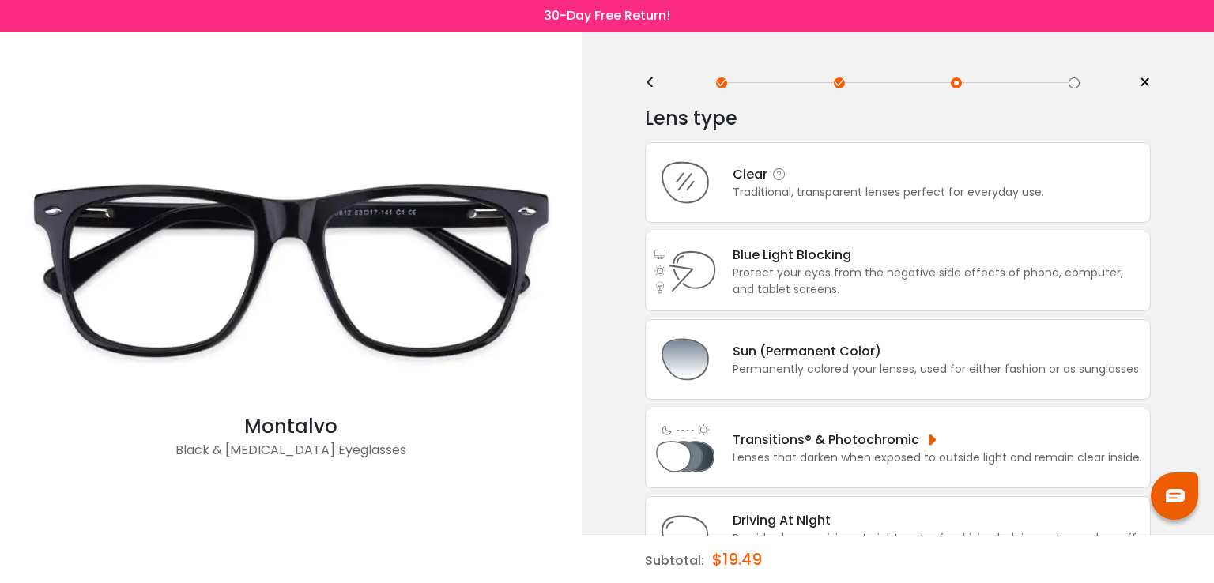
click at [893, 197] on div "Traditional, transparent lenses perfect for everyday use." at bounding box center [888, 192] width 311 height 17
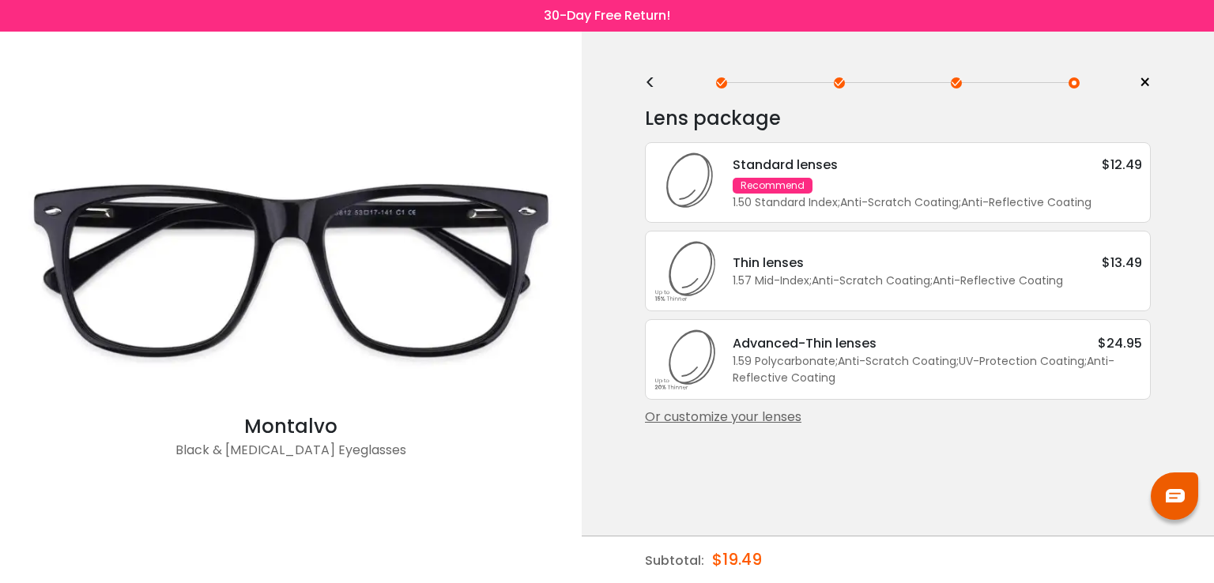
click at [872, 187] on div "Standard lenses $12.49 Recommend 1.50 Standard Index ; Anti-Scratch Coating ; A…" at bounding box center [929, 183] width 425 height 56
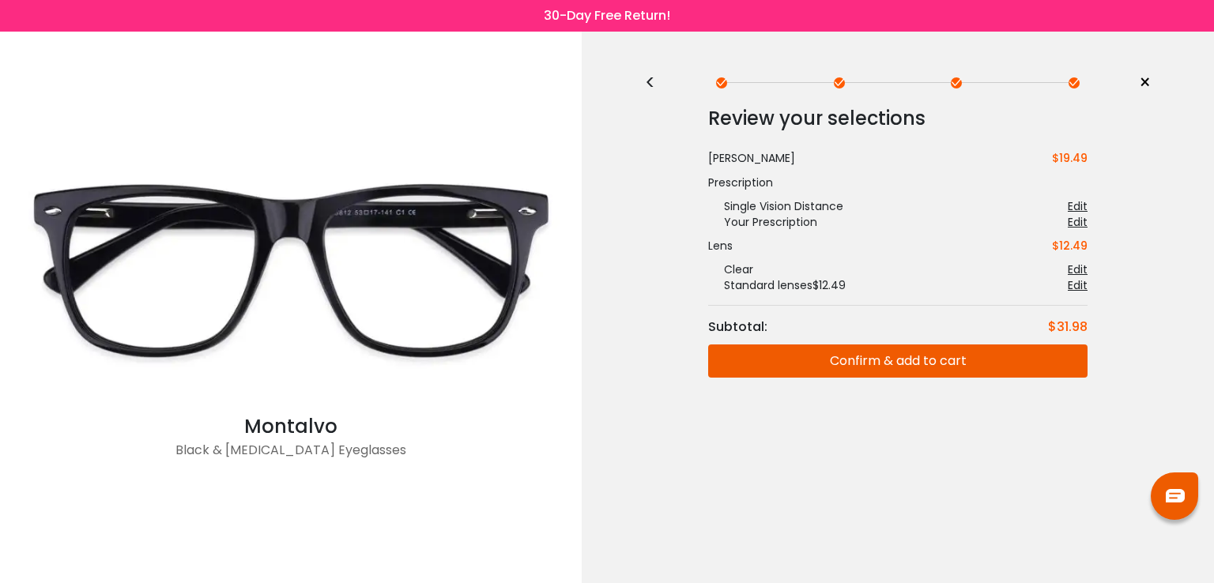
click at [653, 85] on div "<" at bounding box center [657, 83] width 24 height 13
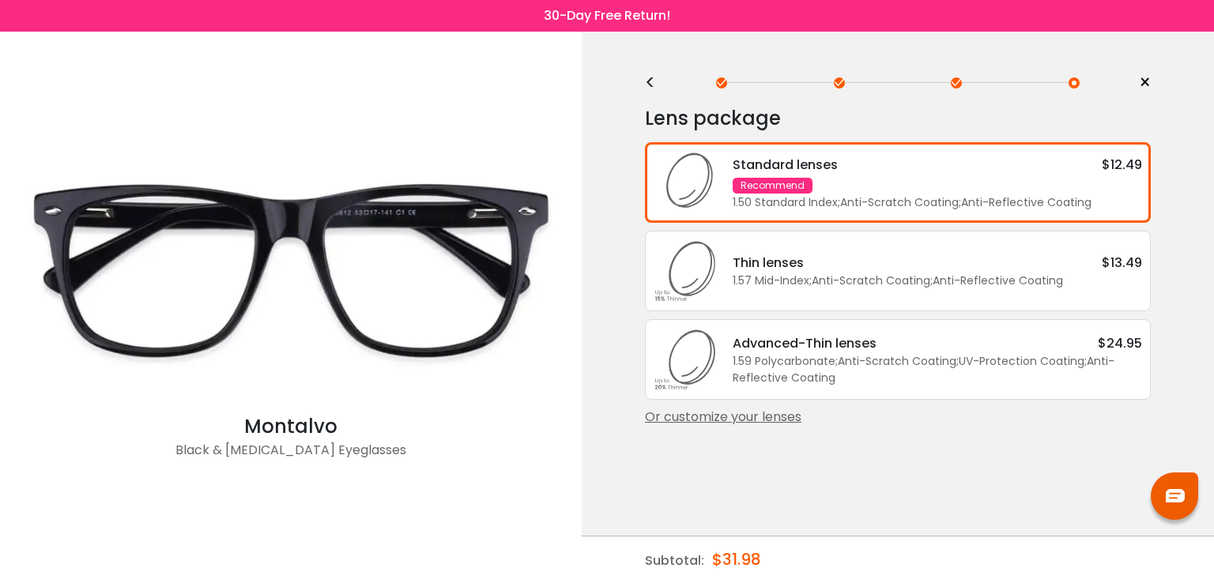
click at [653, 85] on div "<" at bounding box center [657, 83] width 24 height 13
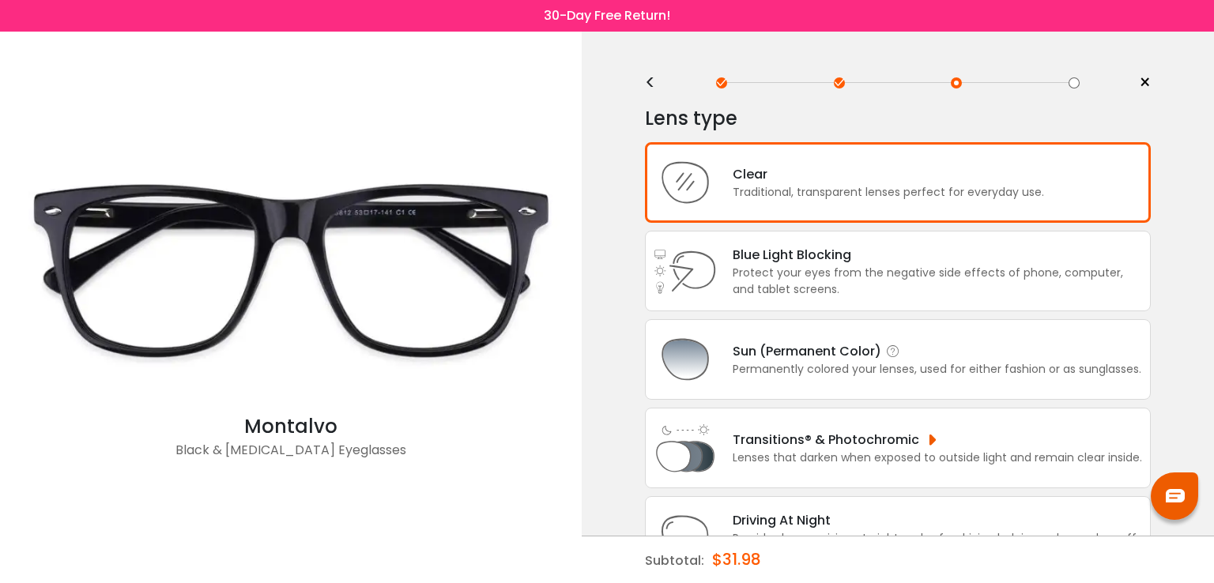
click at [826, 367] on div "Permanently colored your lenses, used for either fashion or as sunglasses." at bounding box center [937, 369] width 409 height 17
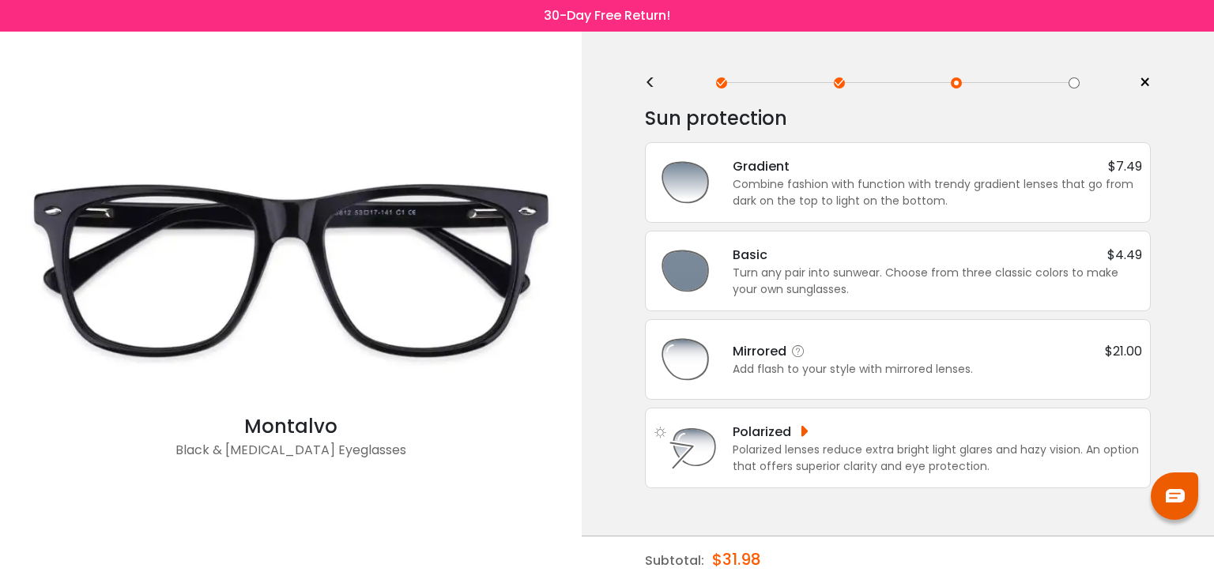
click at [874, 382] on div "Mirrored $21.00 Add flash to your style with mirrored lenses." at bounding box center [898, 359] width 489 height 63
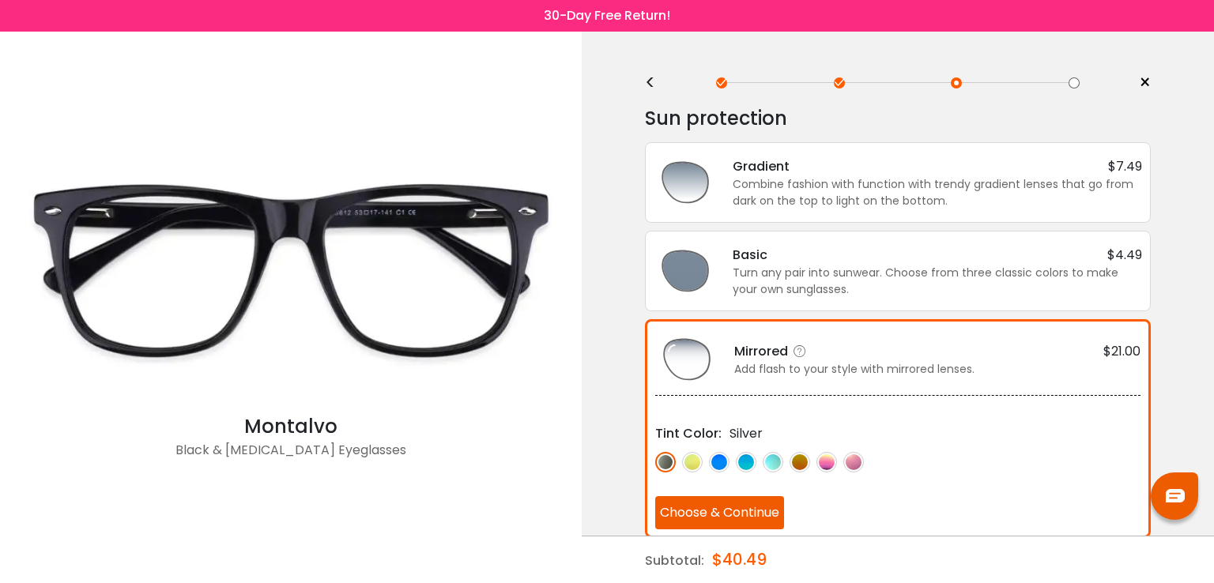
click at [721, 459] on img at bounding box center [719, 462] width 21 height 21
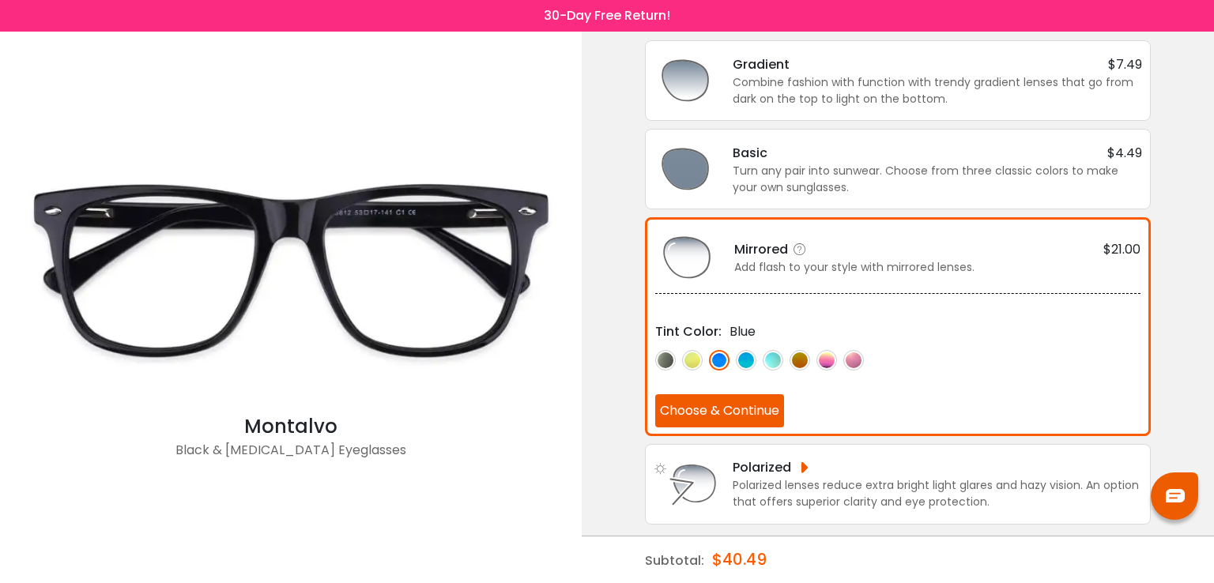
scroll to position [104, 0]
click at [743, 411] on button "Choose & Continue" at bounding box center [719, 409] width 129 height 33
